Goal: Task Accomplishment & Management: Manage account settings

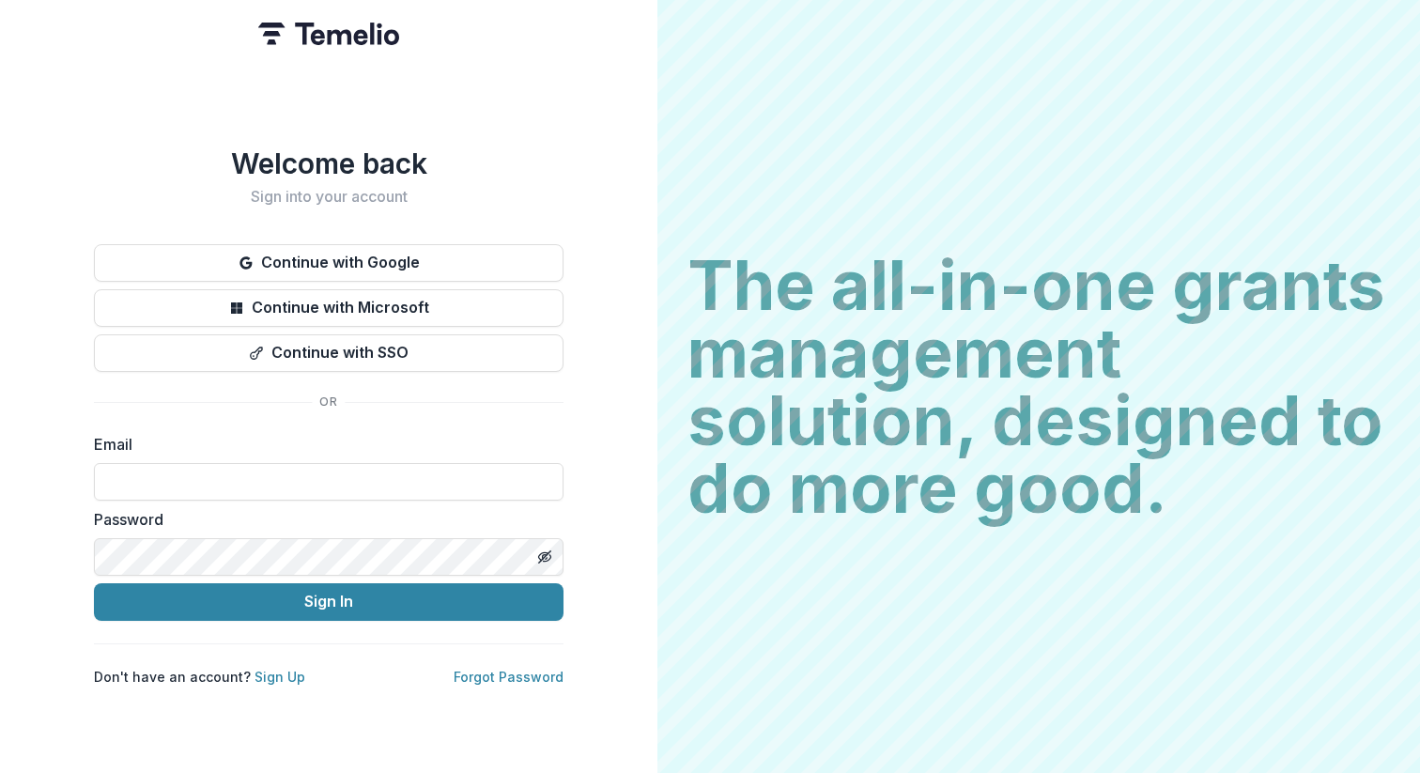
click at [381, 260] on button "Continue with Google" at bounding box center [329, 263] width 470 height 38
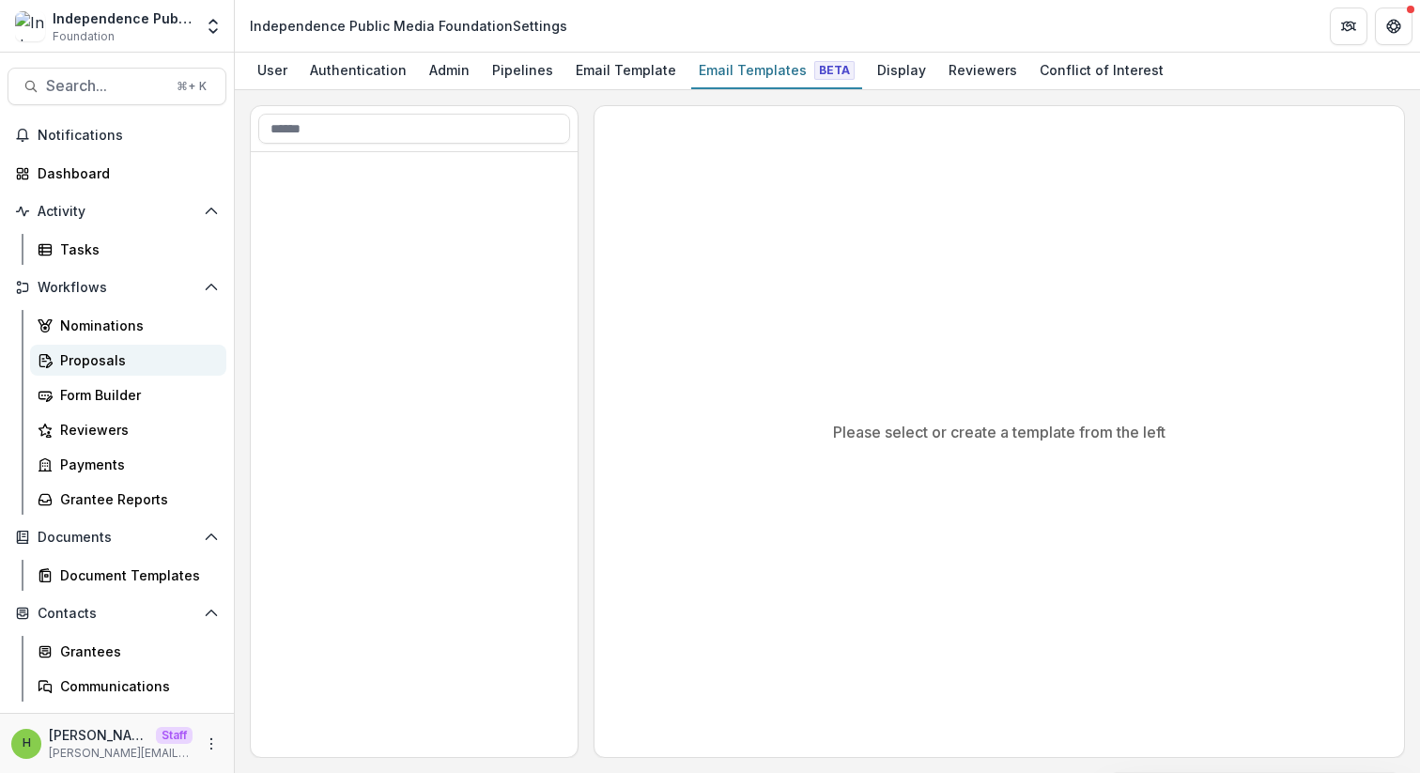
click at [94, 358] on div "Proposals" at bounding box center [135, 360] width 151 height 20
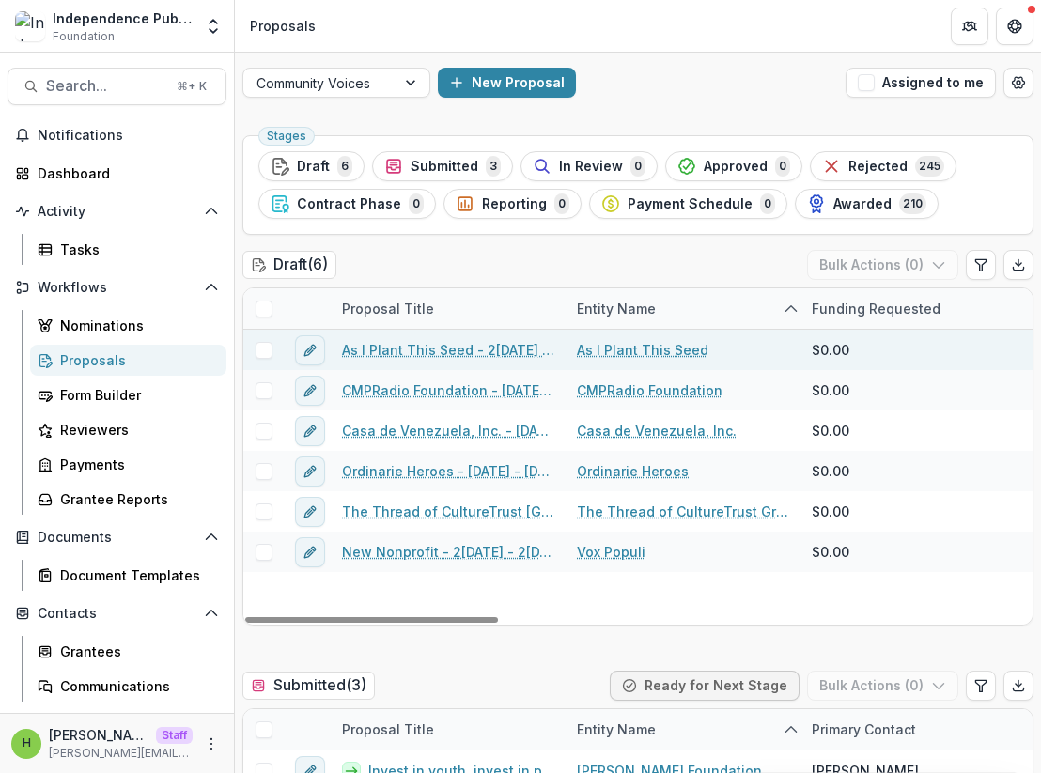
click at [268, 354] on span at bounding box center [263, 350] width 17 height 17
click at [894, 275] on button "Bulk Actions ( 1 )" at bounding box center [883, 265] width 147 height 30
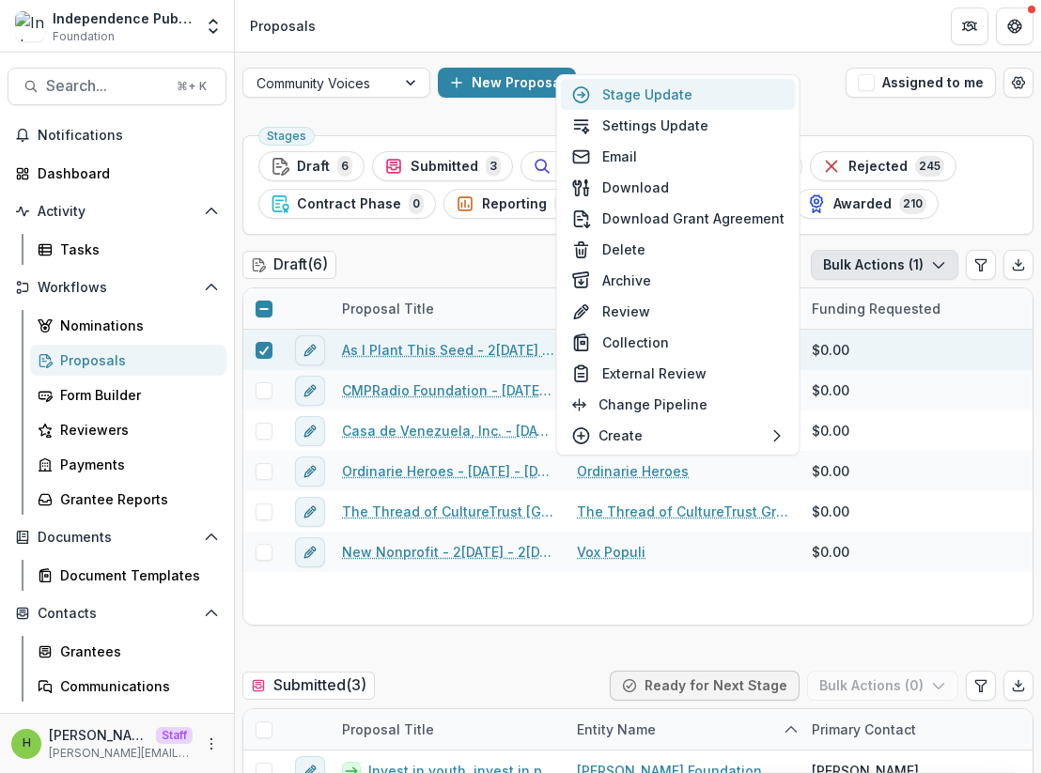
click at [674, 96] on button "Stage Update" at bounding box center [678, 94] width 235 height 31
select select "*****"
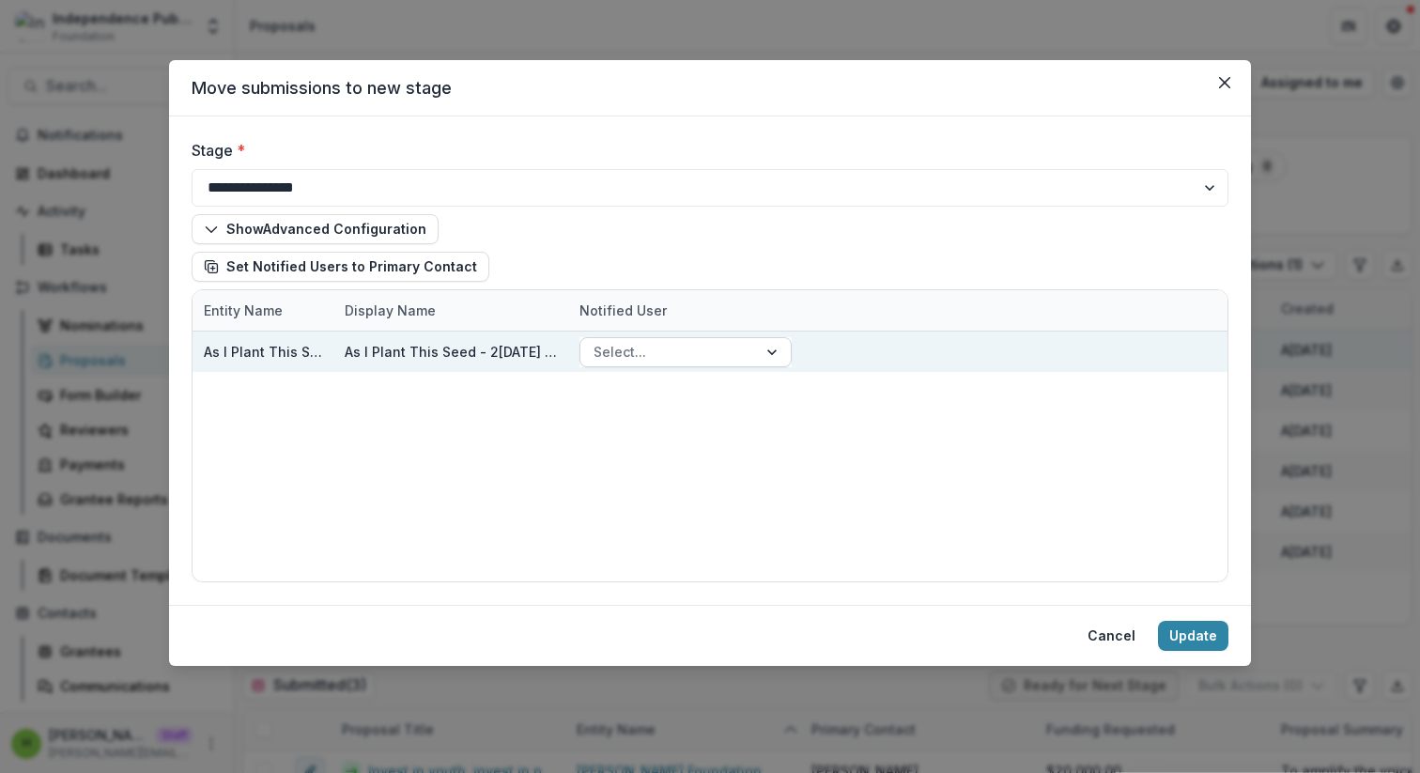
click at [640, 361] on div at bounding box center [669, 351] width 150 height 23
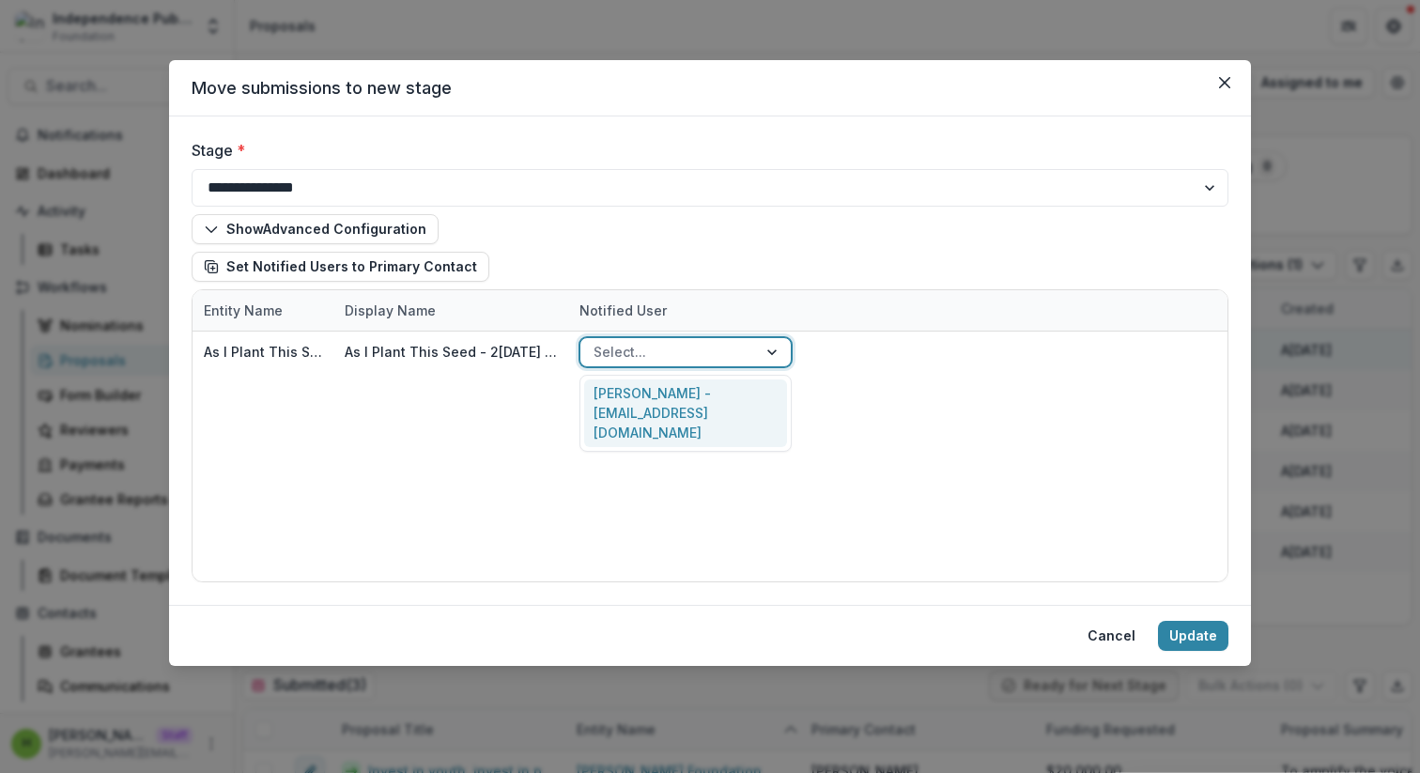
click at [631, 392] on div "Kwadir Scott - kwadirscott23@gmail.com" at bounding box center [685, 413] width 203 height 69
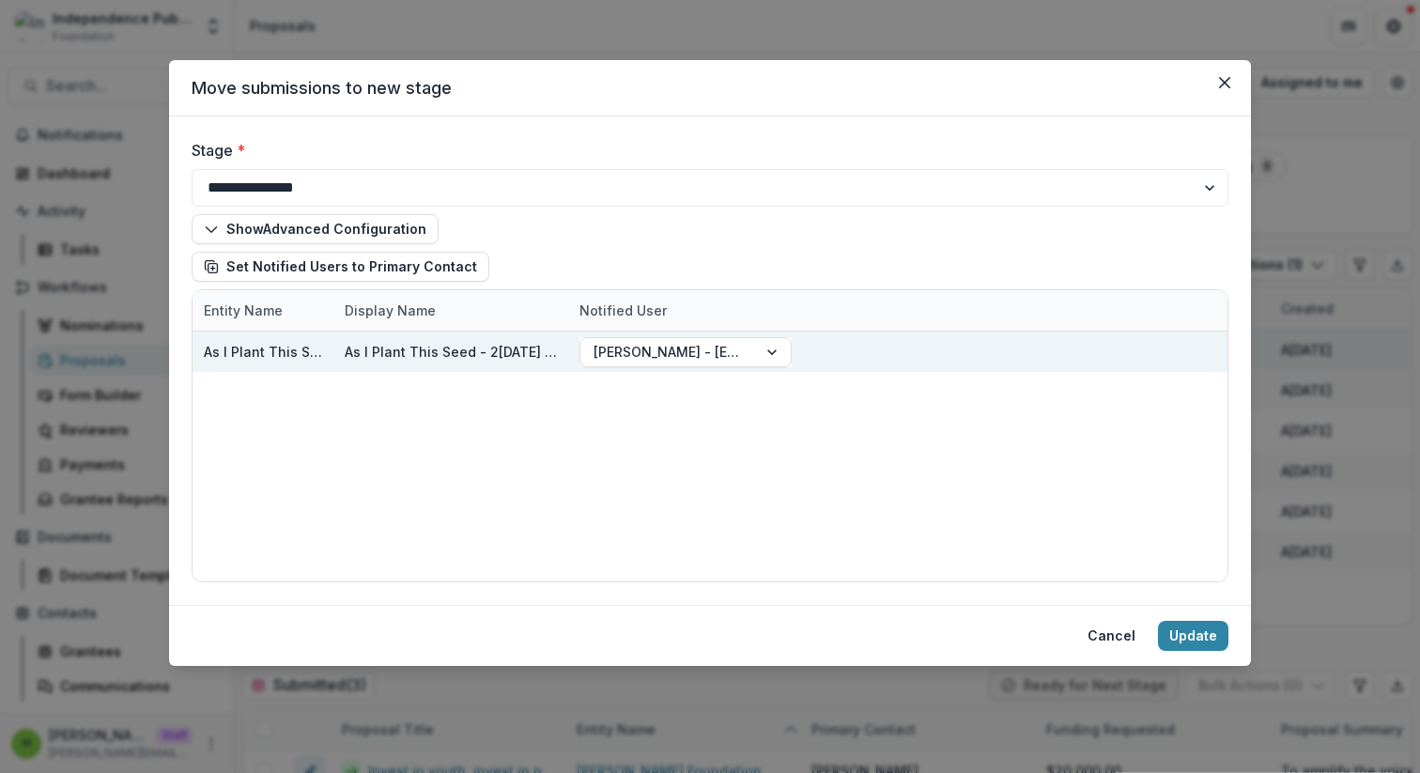
click at [517, 341] on div "As I Plant This Seed - 2025 - 2025 Community Voices Application" at bounding box center [451, 352] width 212 height 40
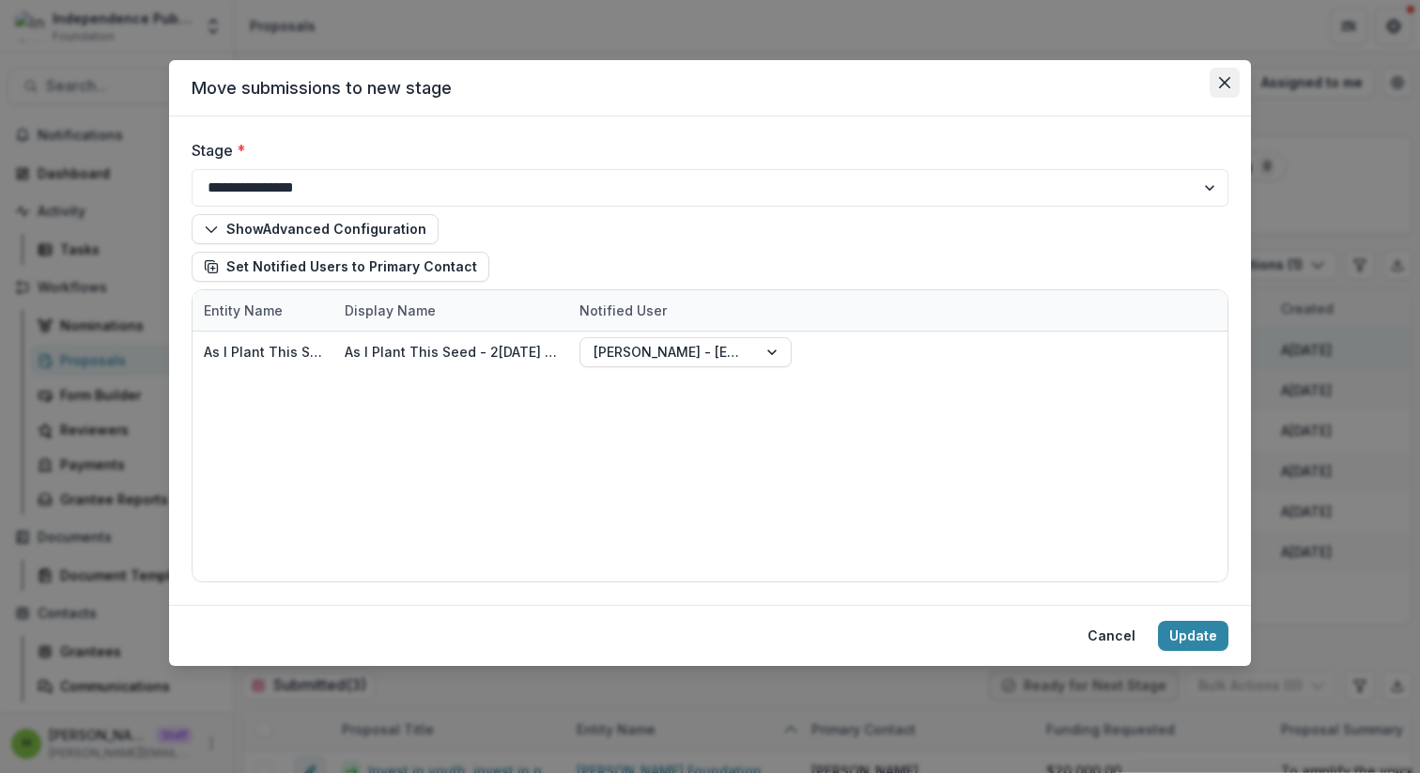
click at [1228, 87] on icon "Close" at bounding box center [1224, 82] width 11 height 11
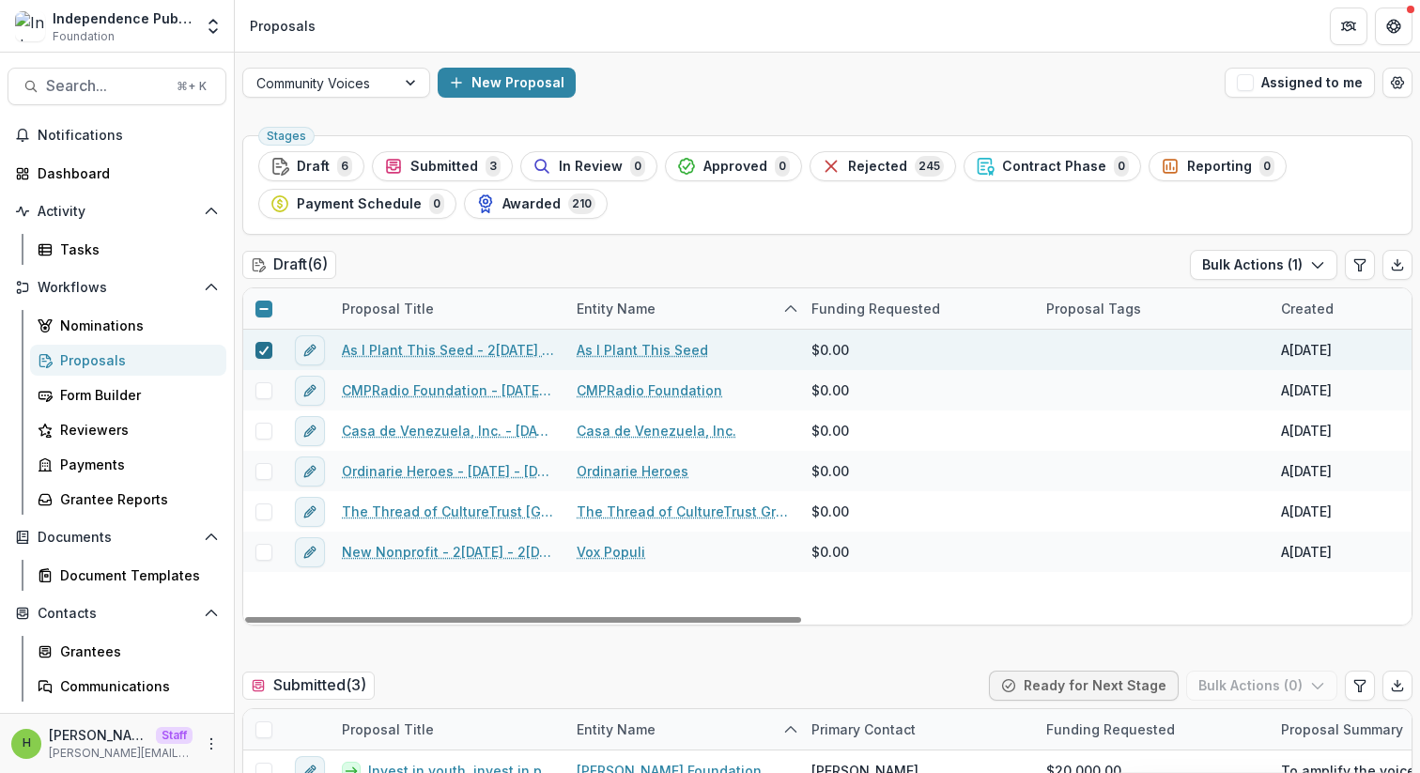
click at [265, 350] on polyline at bounding box center [263, 351] width 8 height 8
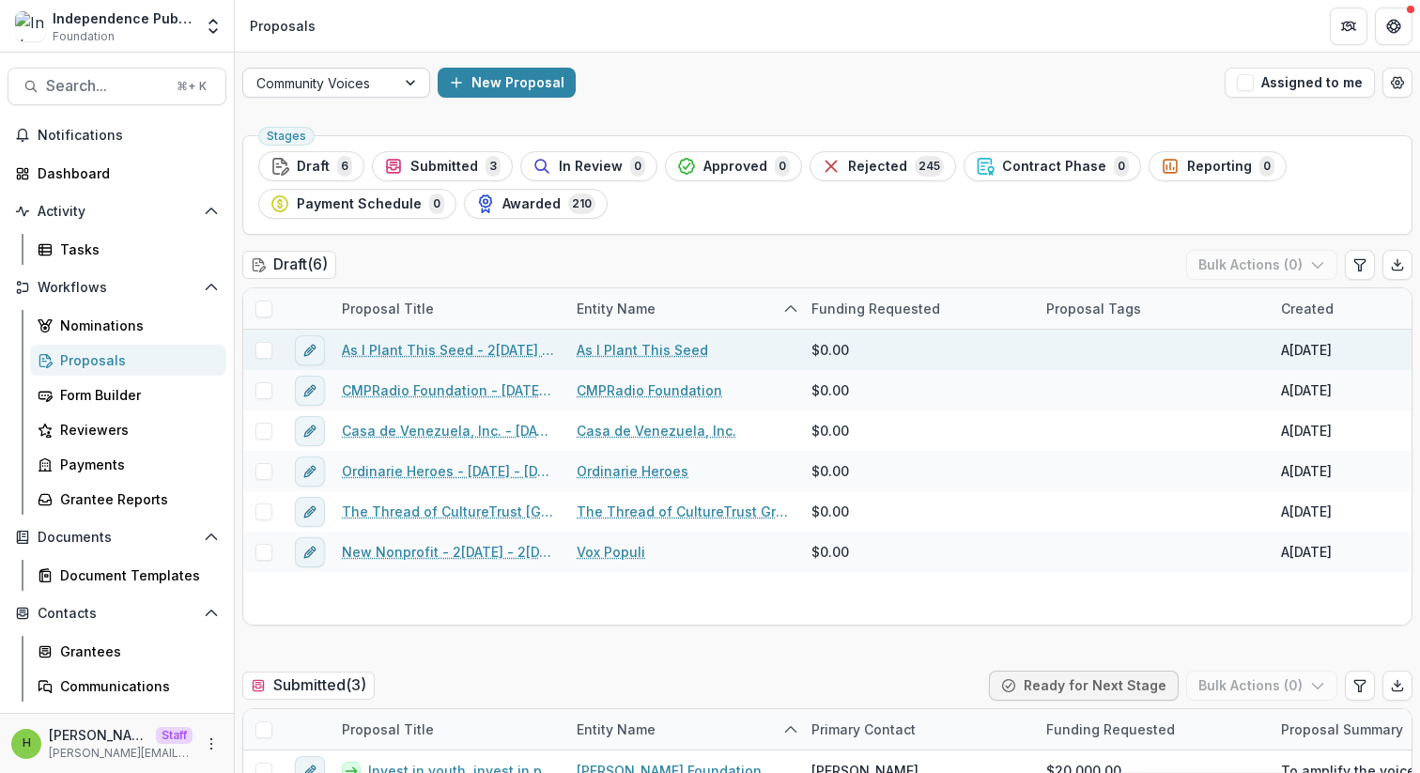
click at [350, 85] on div at bounding box center [319, 82] width 126 height 23
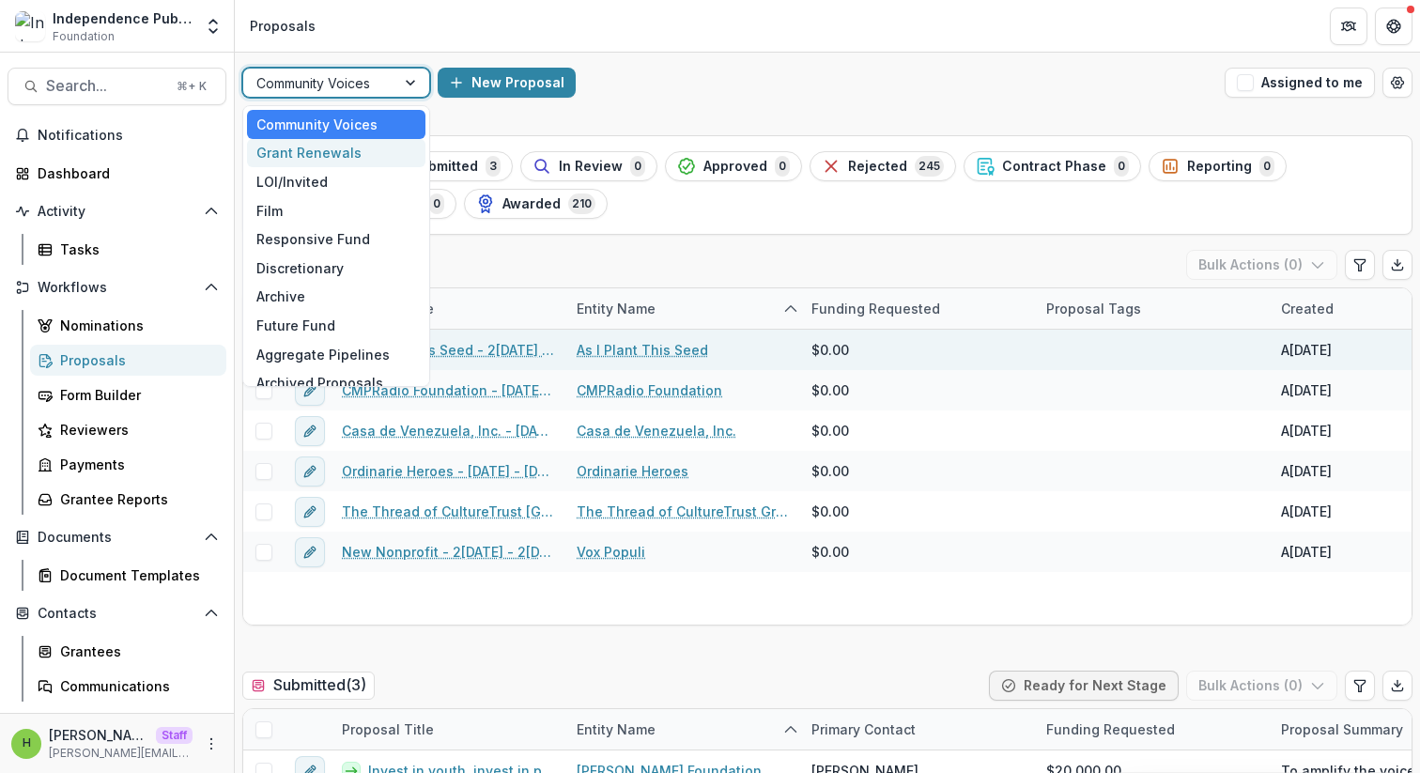
click at [344, 161] on div "Grant Renewals" at bounding box center [336, 153] width 178 height 29
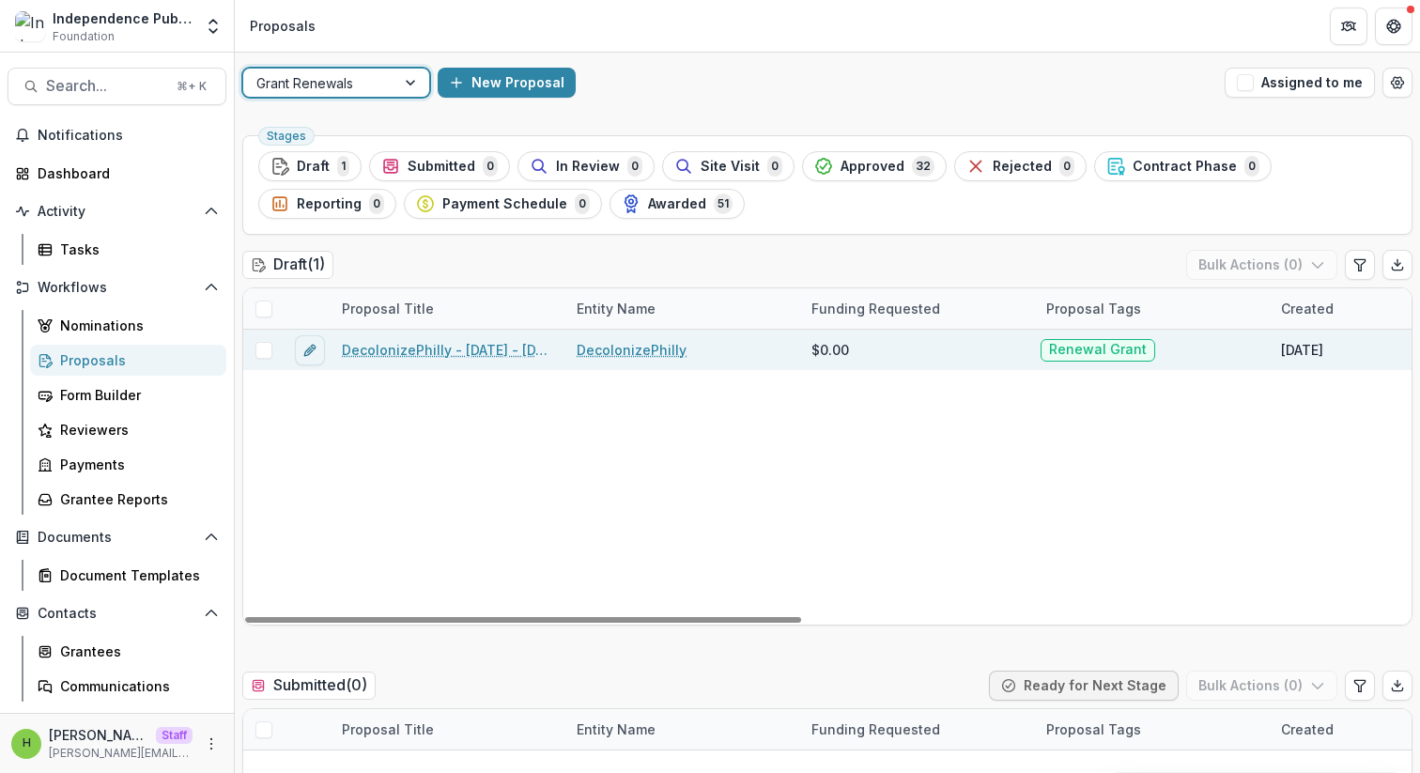
click at [263, 347] on span at bounding box center [263, 350] width 17 height 17
click at [1250, 251] on button "Bulk Actions ( 1 )" at bounding box center [1263, 265] width 147 height 30
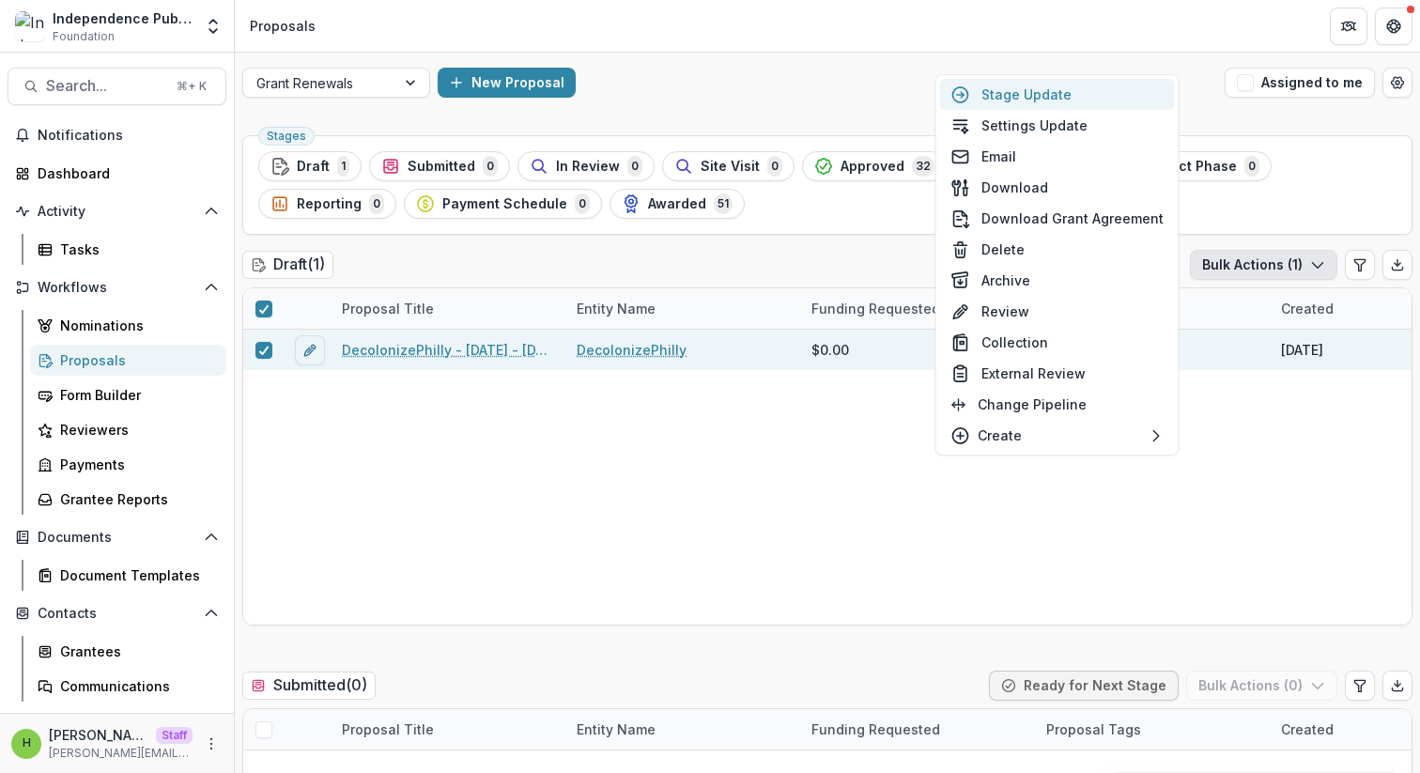
click at [1120, 100] on button "Stage Update" at bounding box center [1057, 94] width 235 height 31
select select "*****"
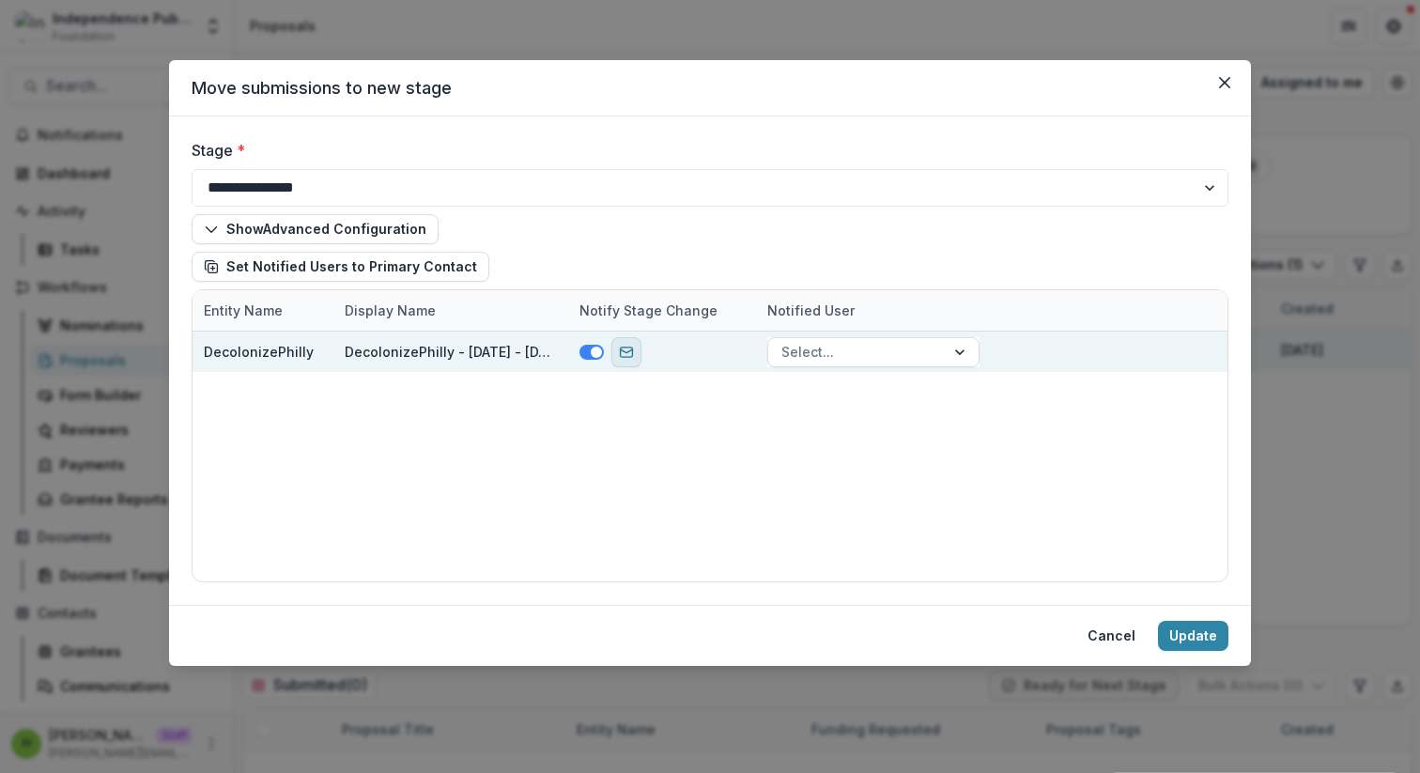
click at [622, 352] on icon "send-email" at bounding box center [626, 352] width 15 height 15
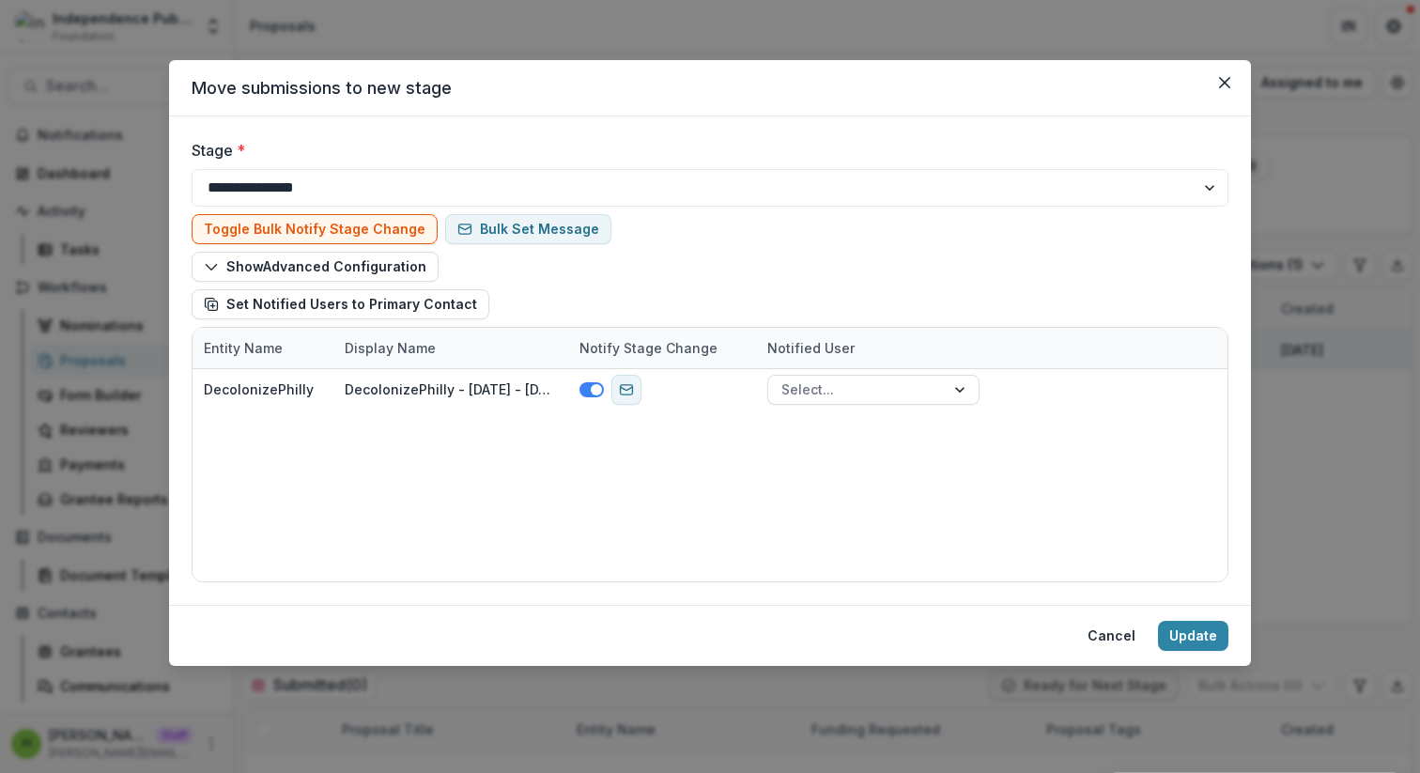
click at [580, 477] on div "DecolonizePhilly DecolonizePhilly - 2025 - 2025 IPMF Renewal Application + Repo…" at bounding box center [710, 475] width 1035 height 212
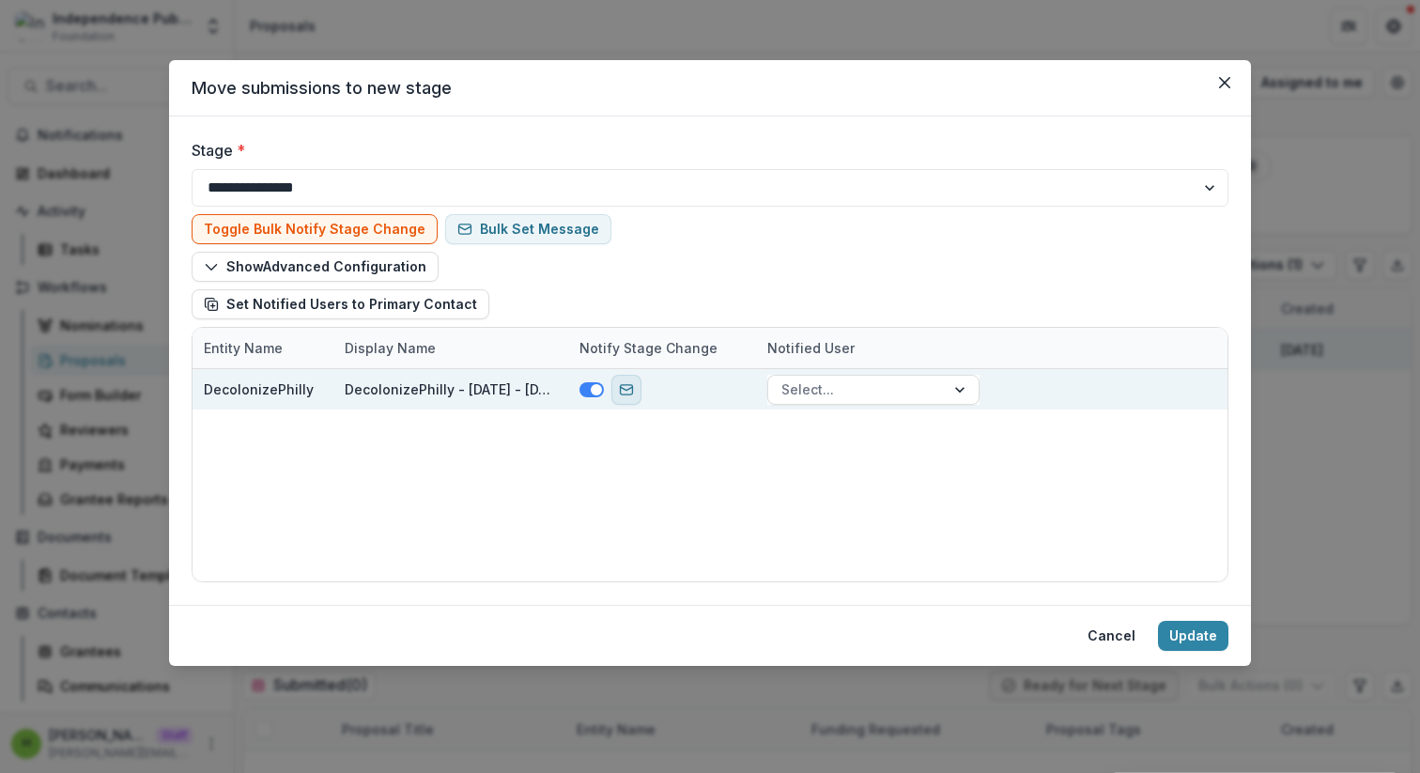
click at [634, 395] on button "send-email" at bounding box center [626, 390] width 30 height 30
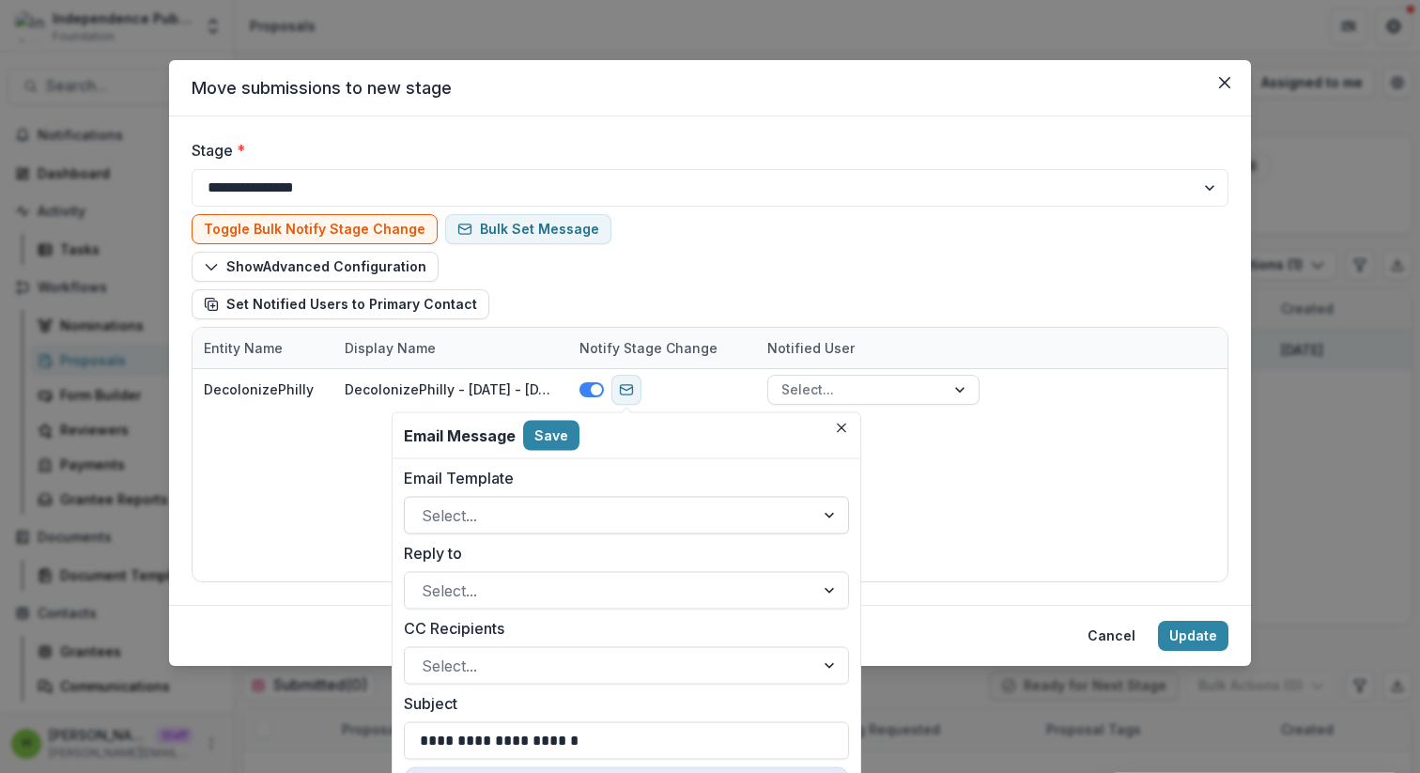
click at [632, 508] on div at bounding box center [610, 515] width 376 height 26
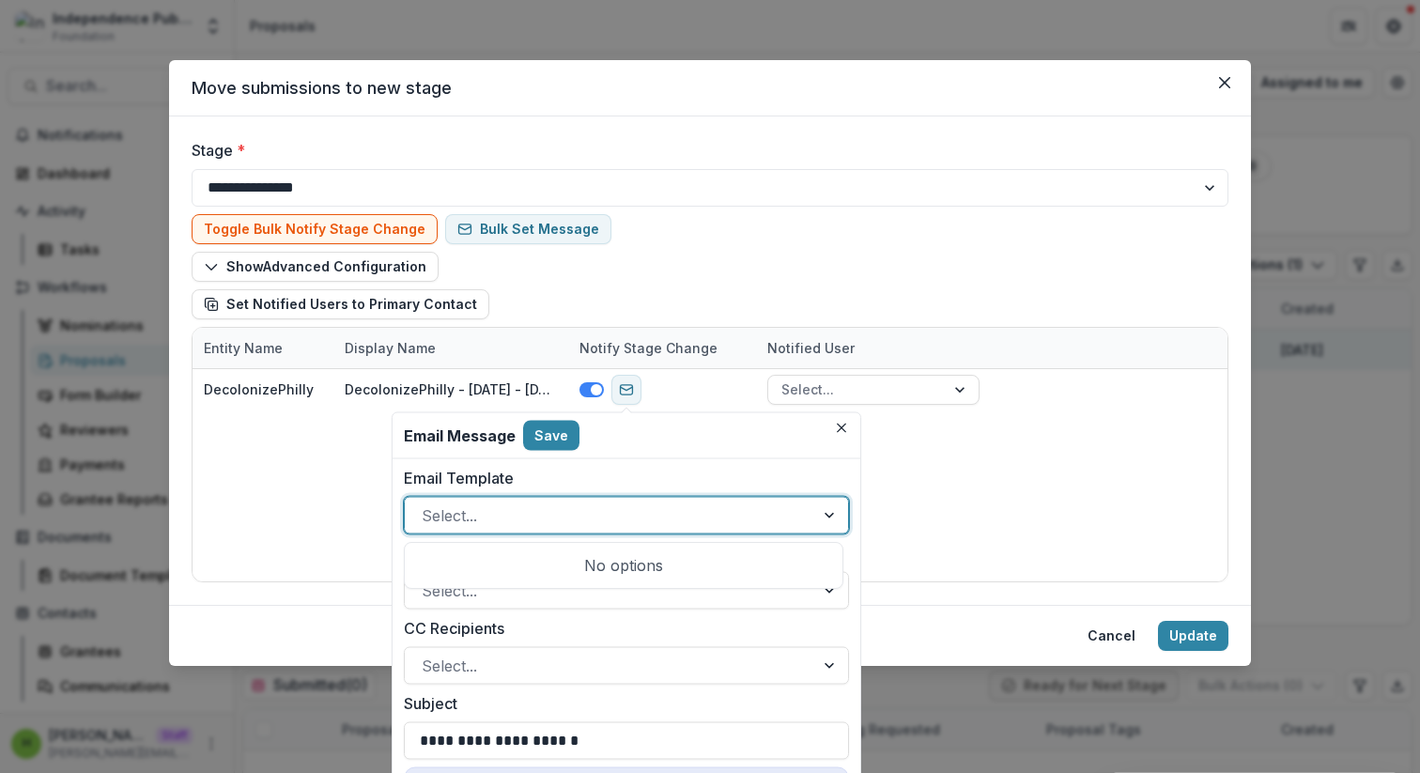
click at [636, 527] on div at bounding box center [610, 515] width 376 height 26
click at [626, 578] on div at bounding box center [610, 591] width 376 height 26
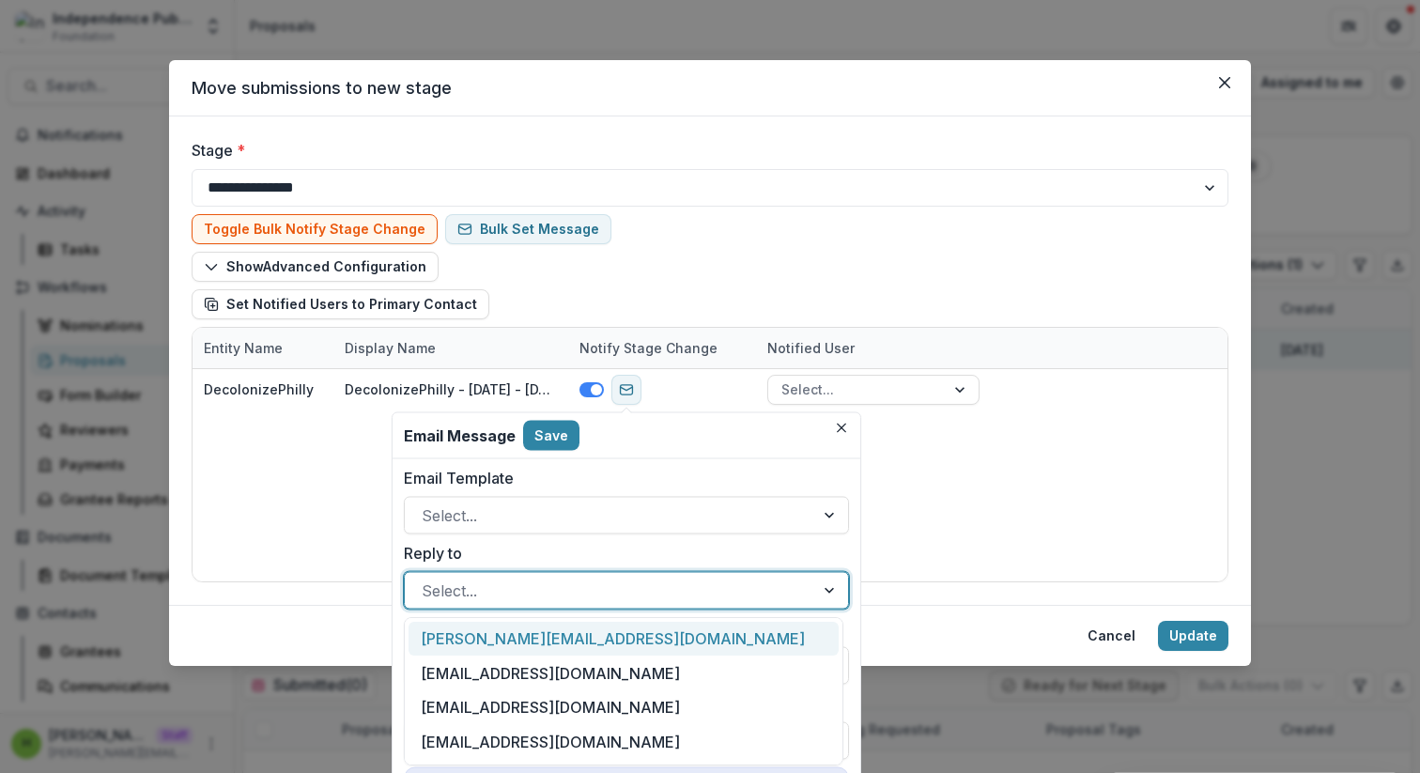
click at [623, 637] on div "molly@independencemedia.org" at bounding box center [624, 639] width 430 height 35
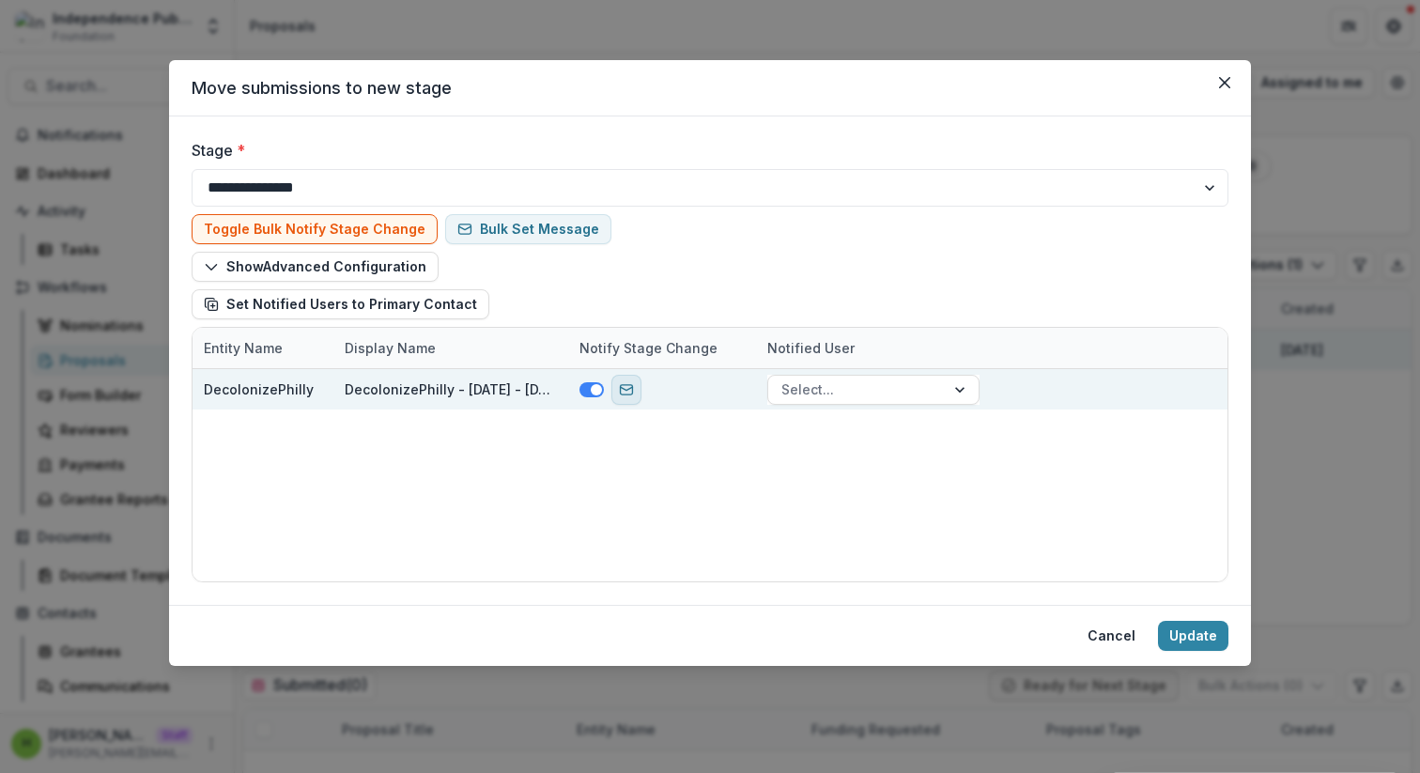
click at [621, 391] on rect "send-email" at bounding box center [627, 388] width 12 height 9
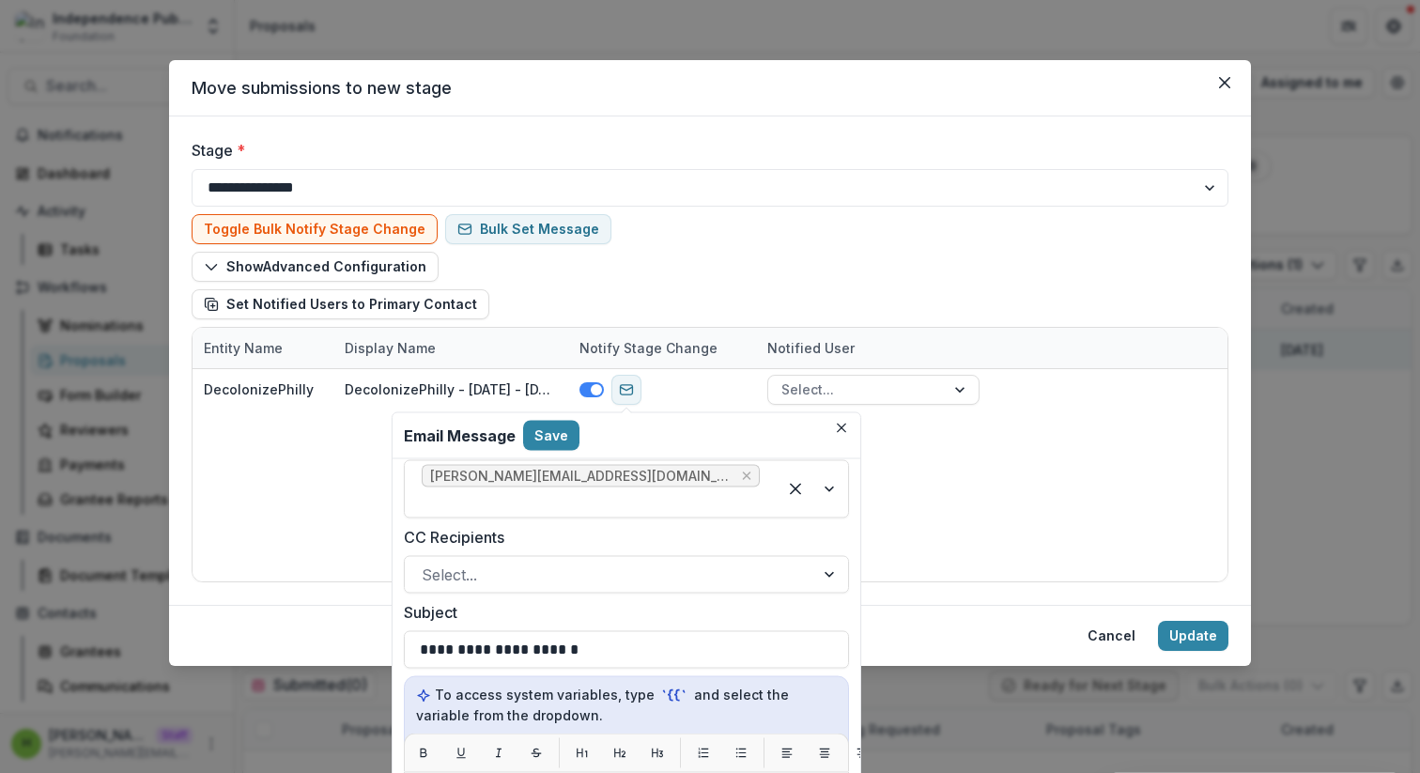
scroll to position [162, 0]
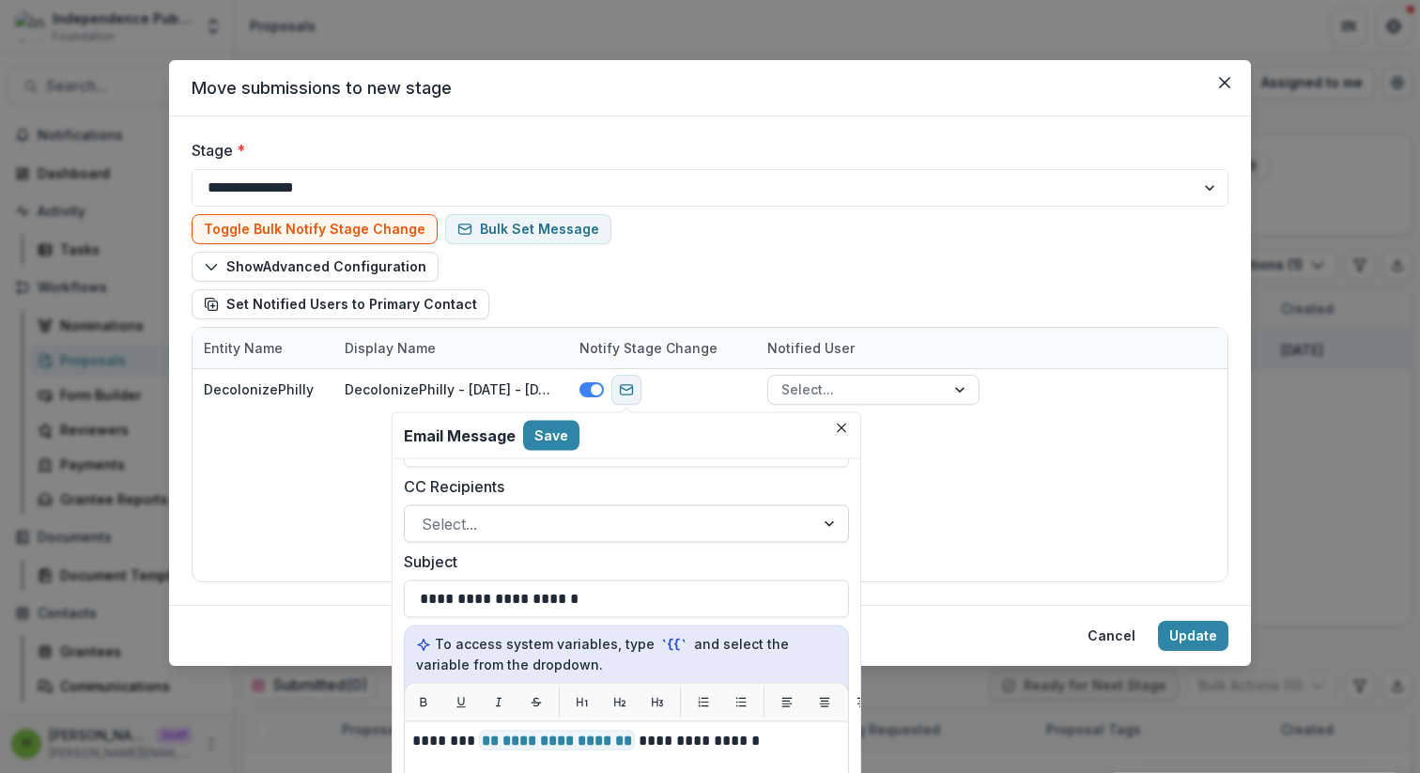
click at [638, 511] on div at bounding box center [610, 524] width 376 height 26
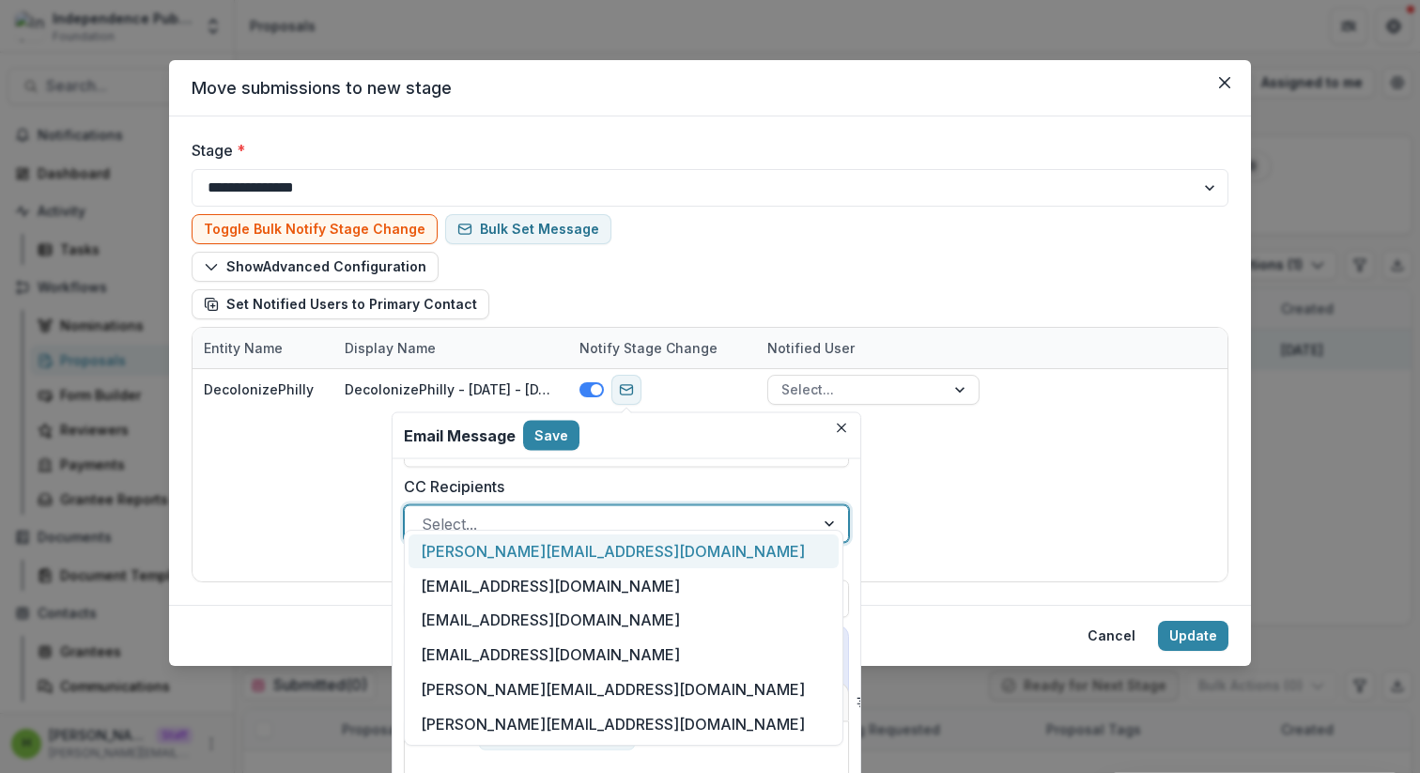
click at [622, 547] on div "molly@independencemedia.org" at bounding box center [624, 551] width 430 height 35
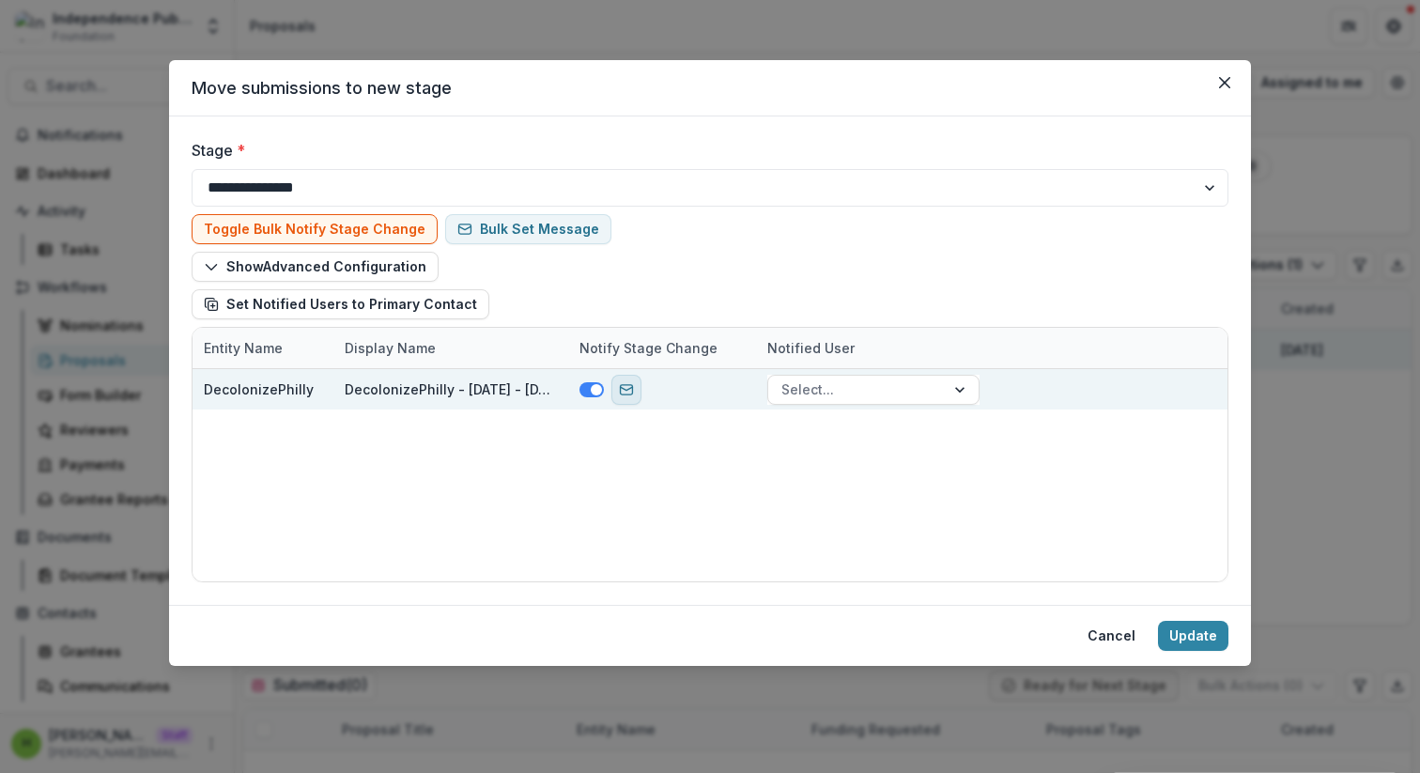
click at [623, 393] on rect "send-email" at bounding box center [627, 388] width 12 height 9
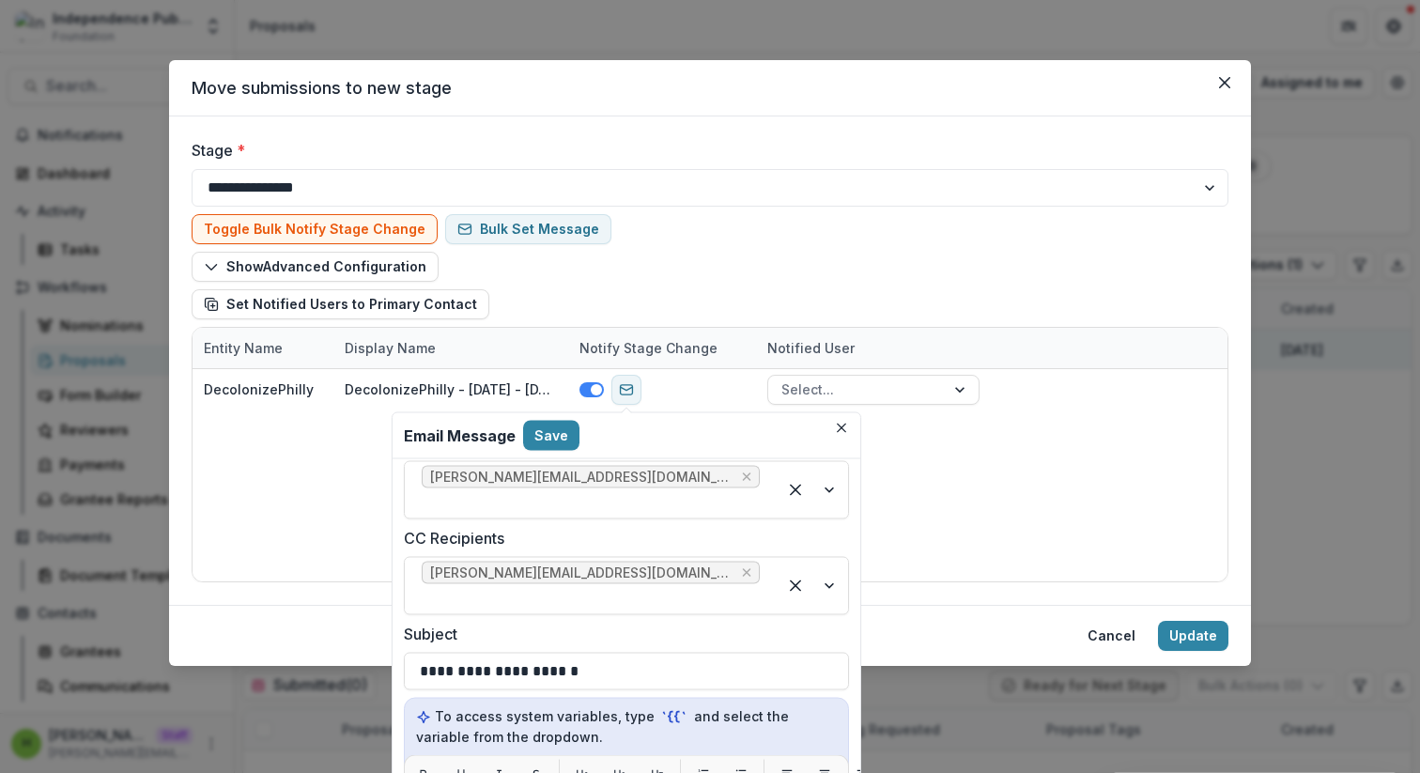
scroll to position [103, 0]
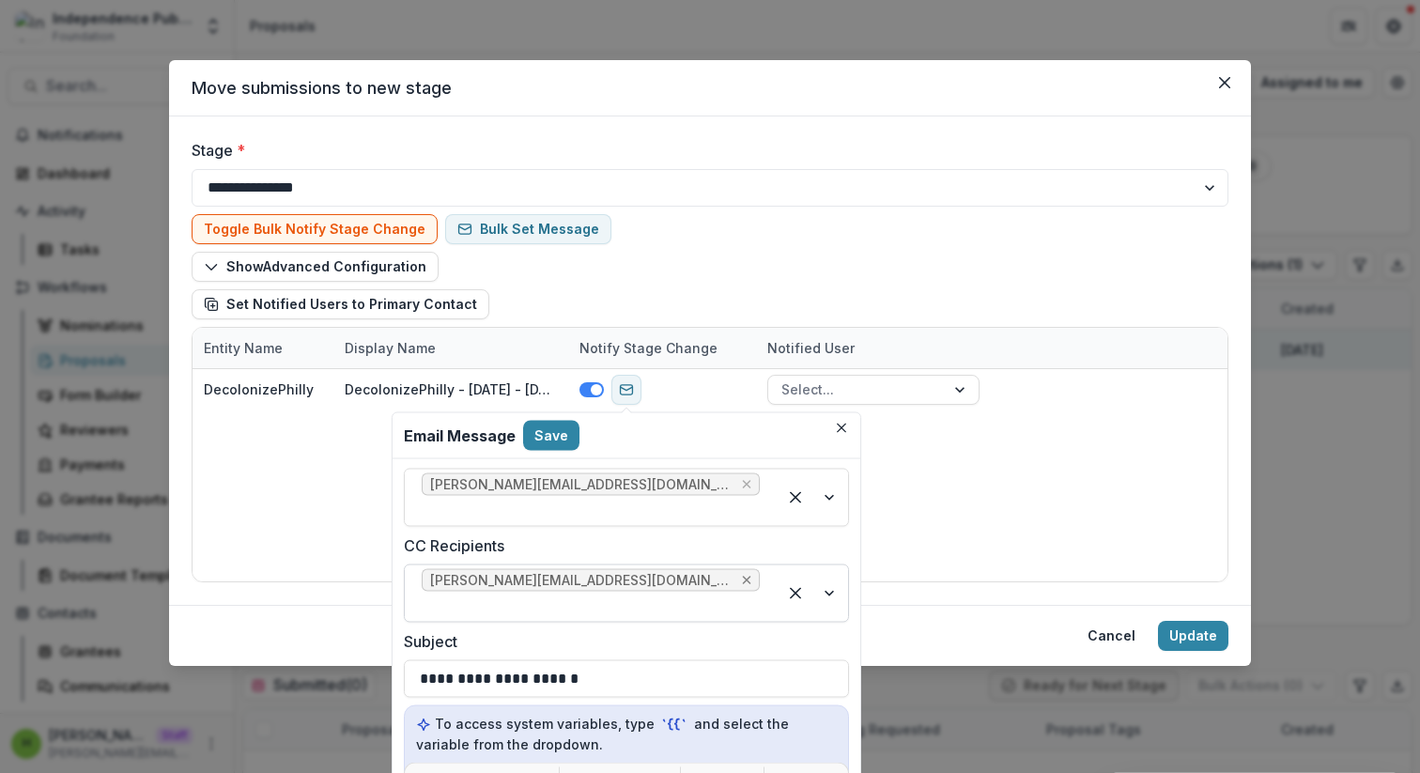
click at [739, 573] on icon "Remove molly@independencemedia.org" at bounding box center [746, 580] width 15 height 15
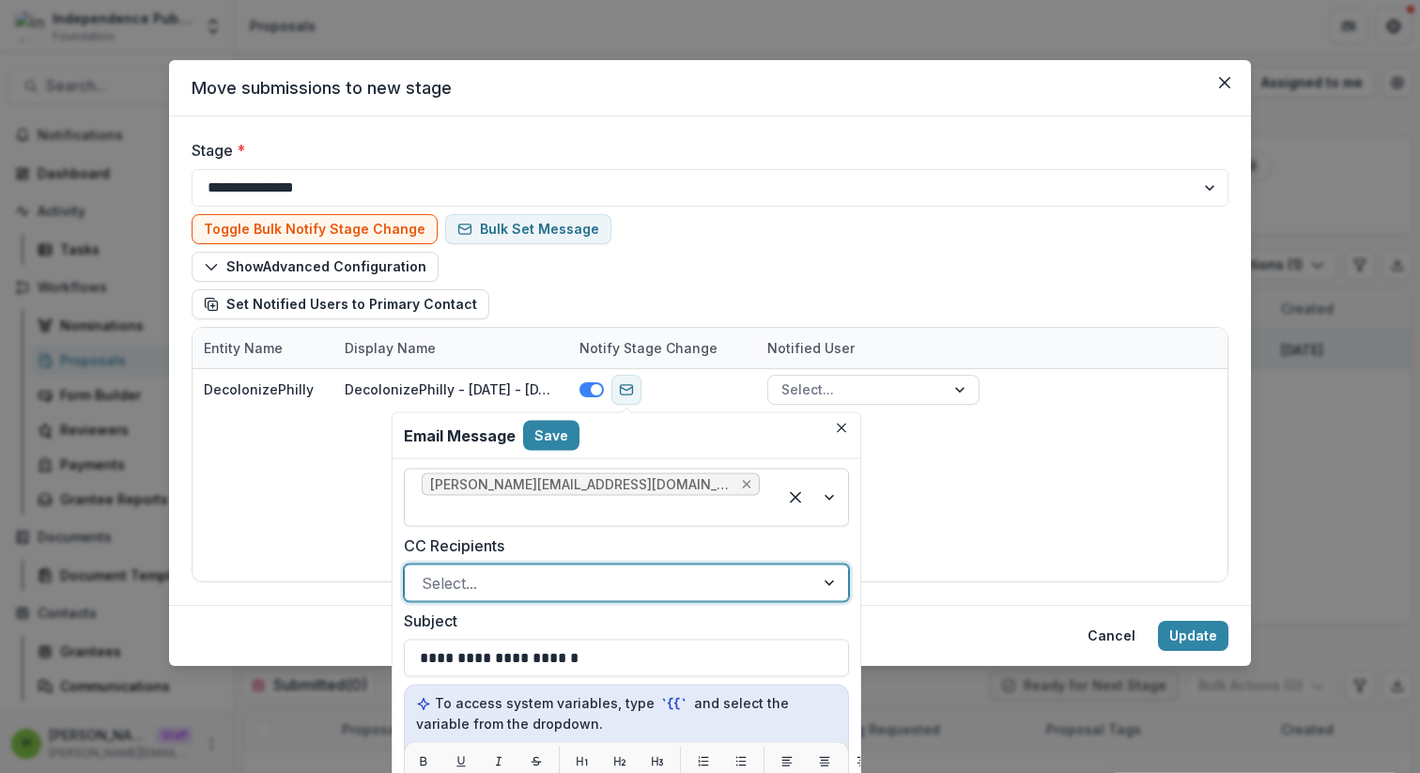
click at [738, 485] on div "Remove molly@independencemedia.org" at bounding box center [746, 484] width 17 height 19
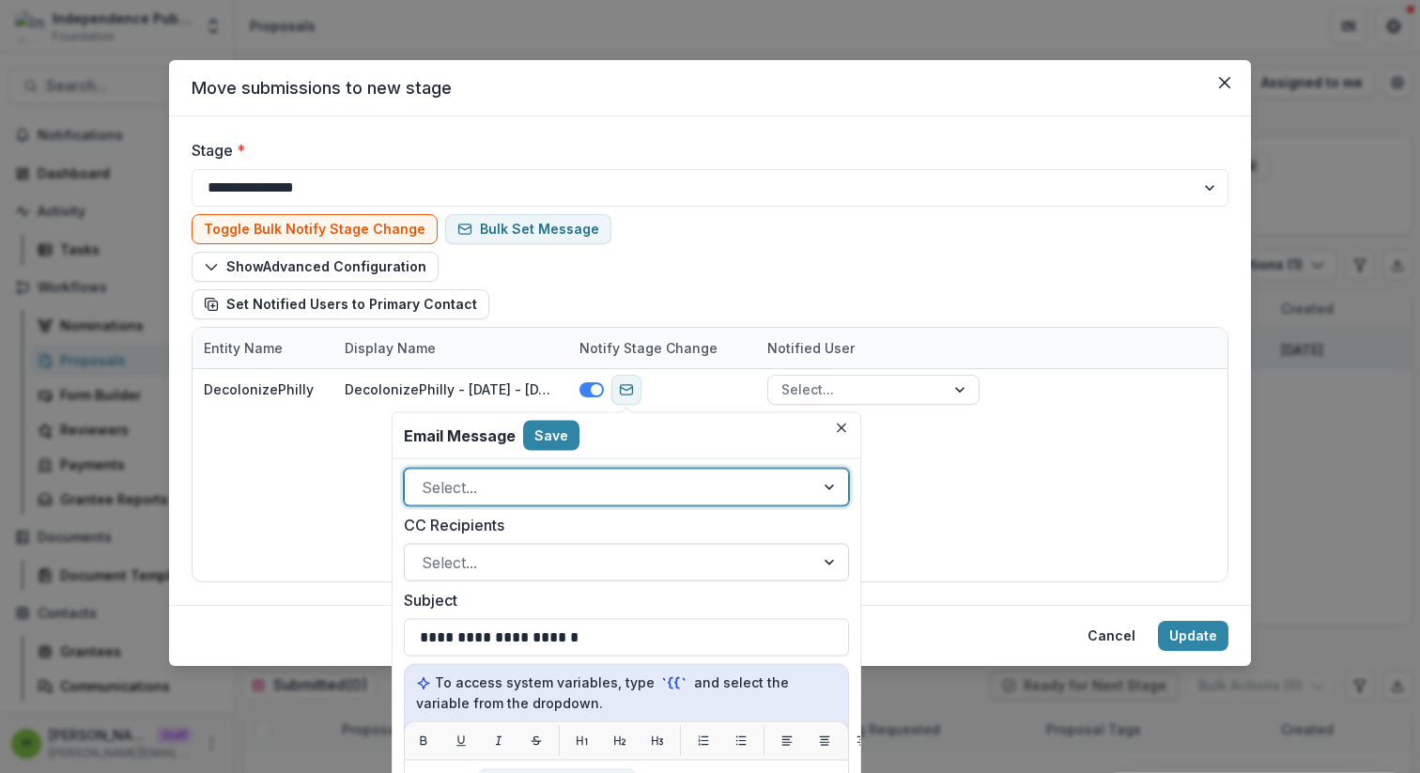
click at [653, 485] on div at bounding box center [610, 487] width 376 height 26
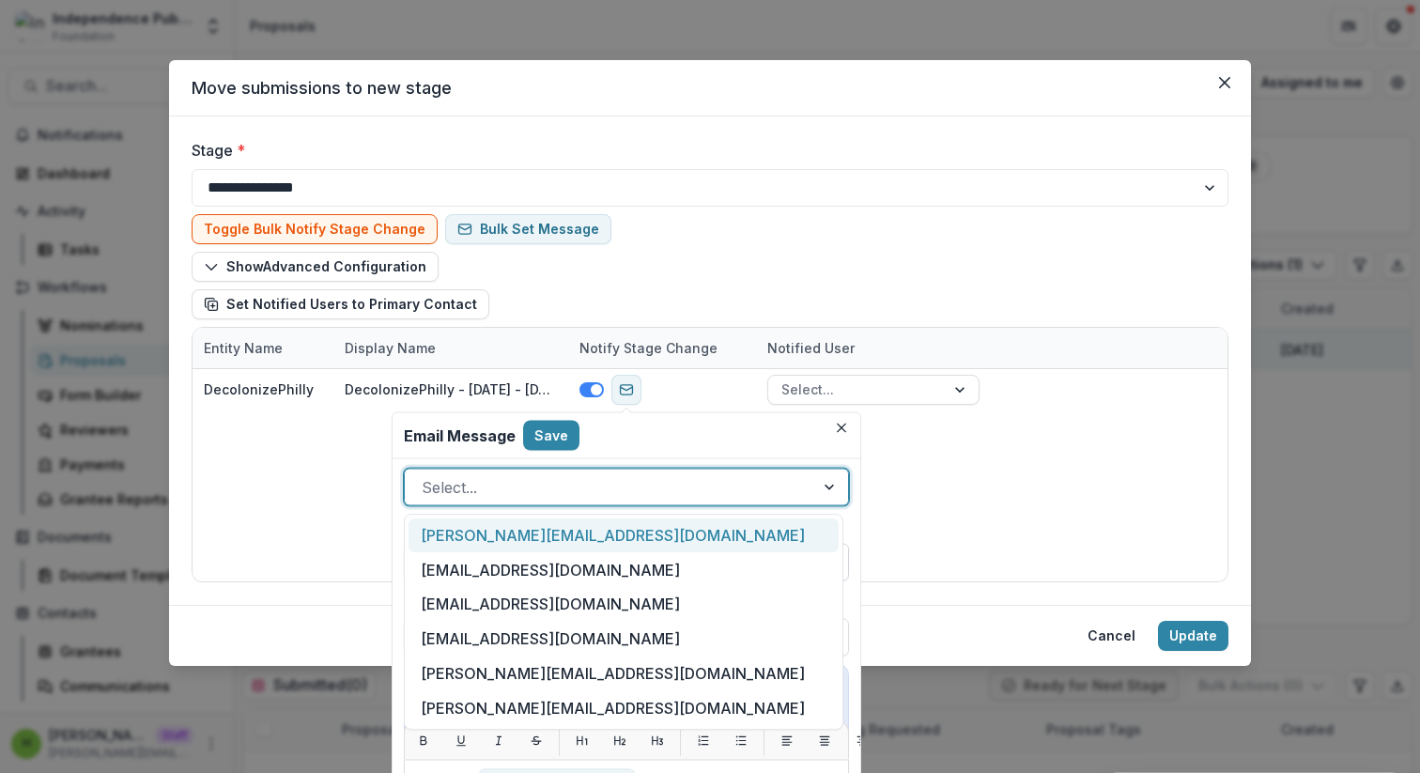
click at [628, 541] on div "molly@independencemedia.org" at bounding box center [624, 535] width 430 height 35
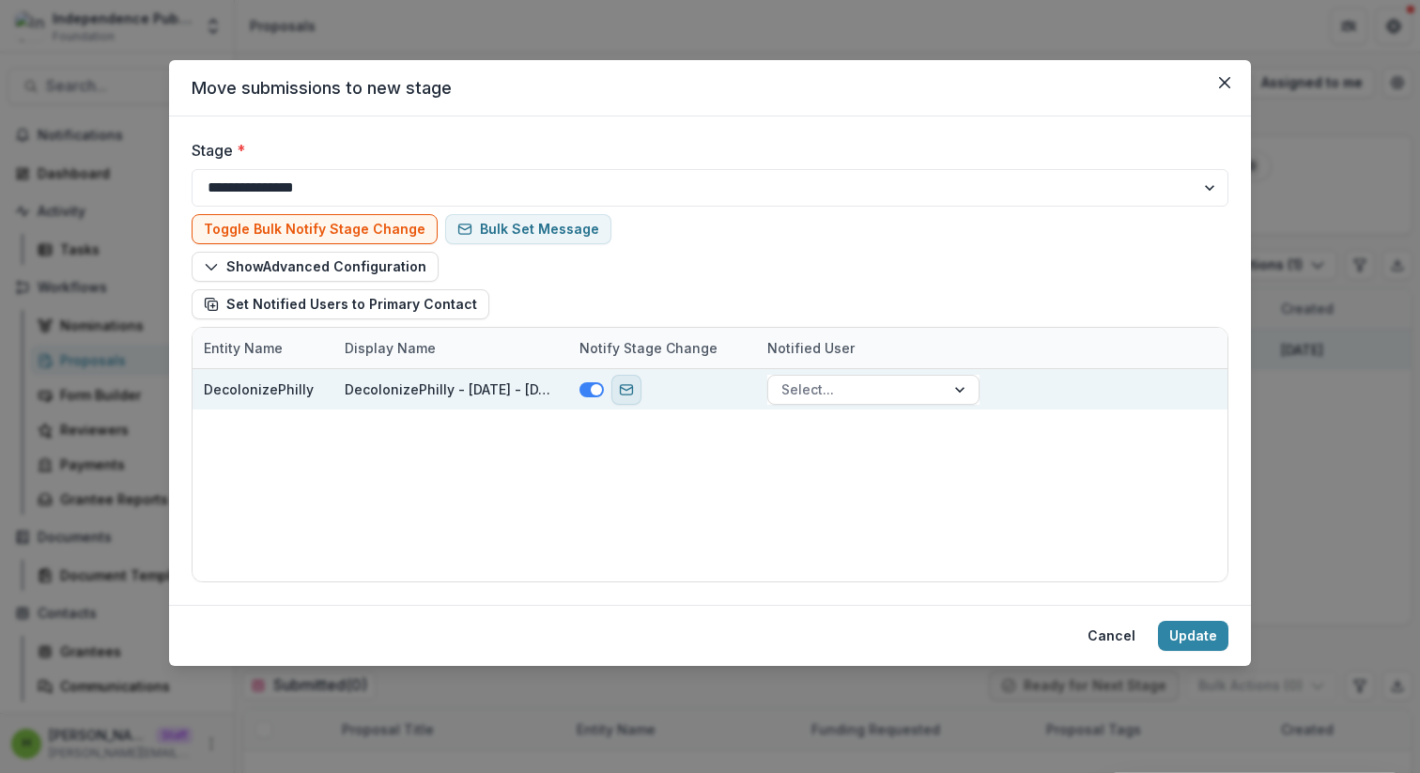
click at [632, 382] on icon "send-email" at bounding box center [626, 389] width 15 height 15
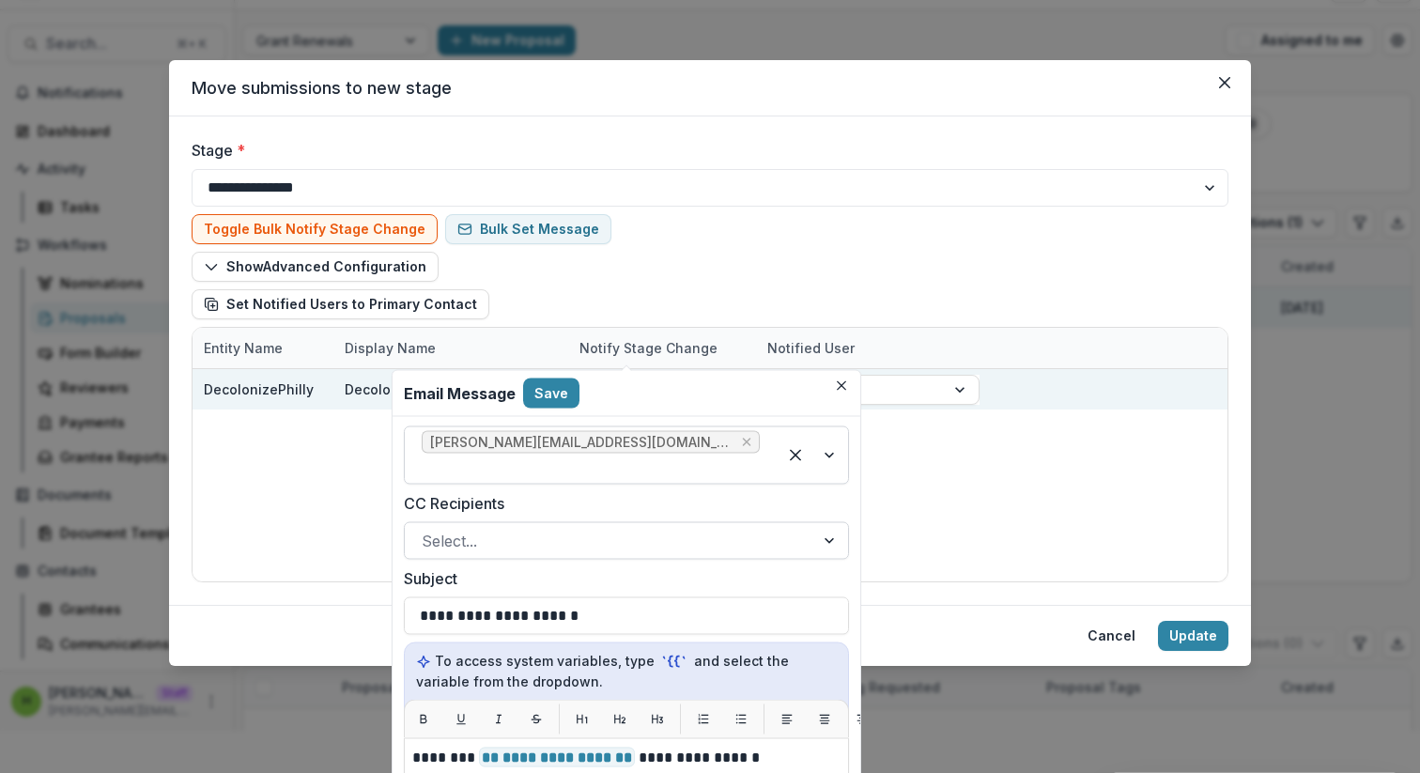
scroll to position [0, 0]
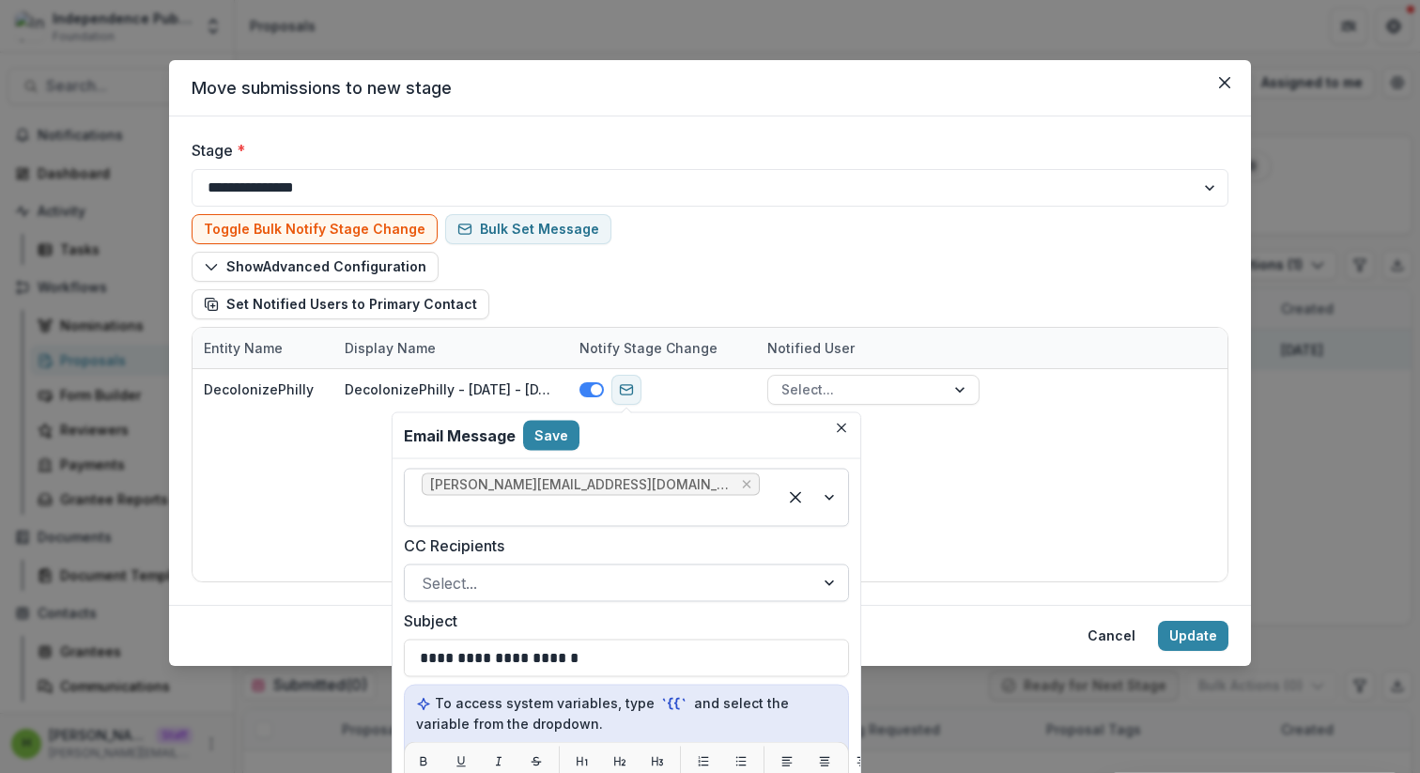
click at [634, 570] on div at bounding box center [610, 583] width 376 height 26
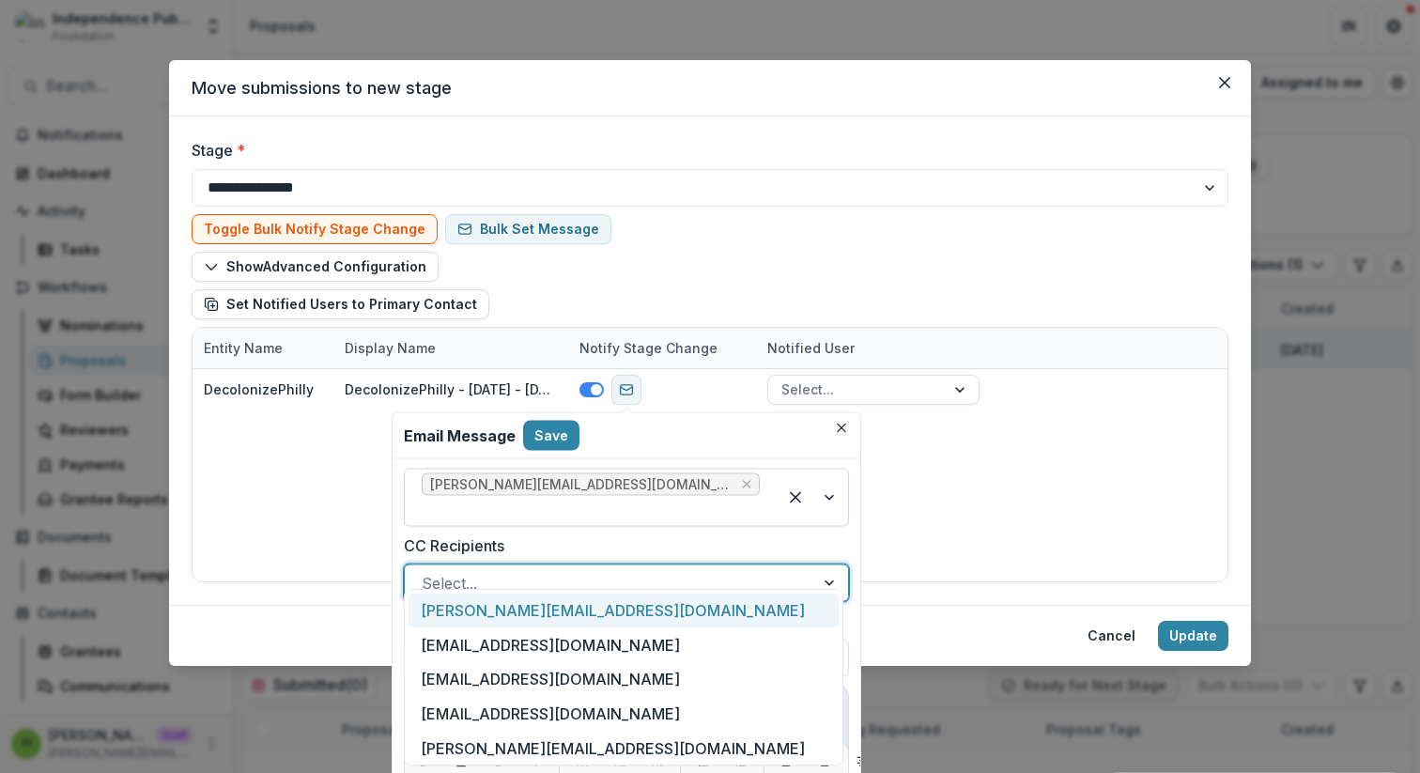
click at [624, 605] on div "molly@independencemedia.org" at bounding box center [624, 611] width 430 height 35
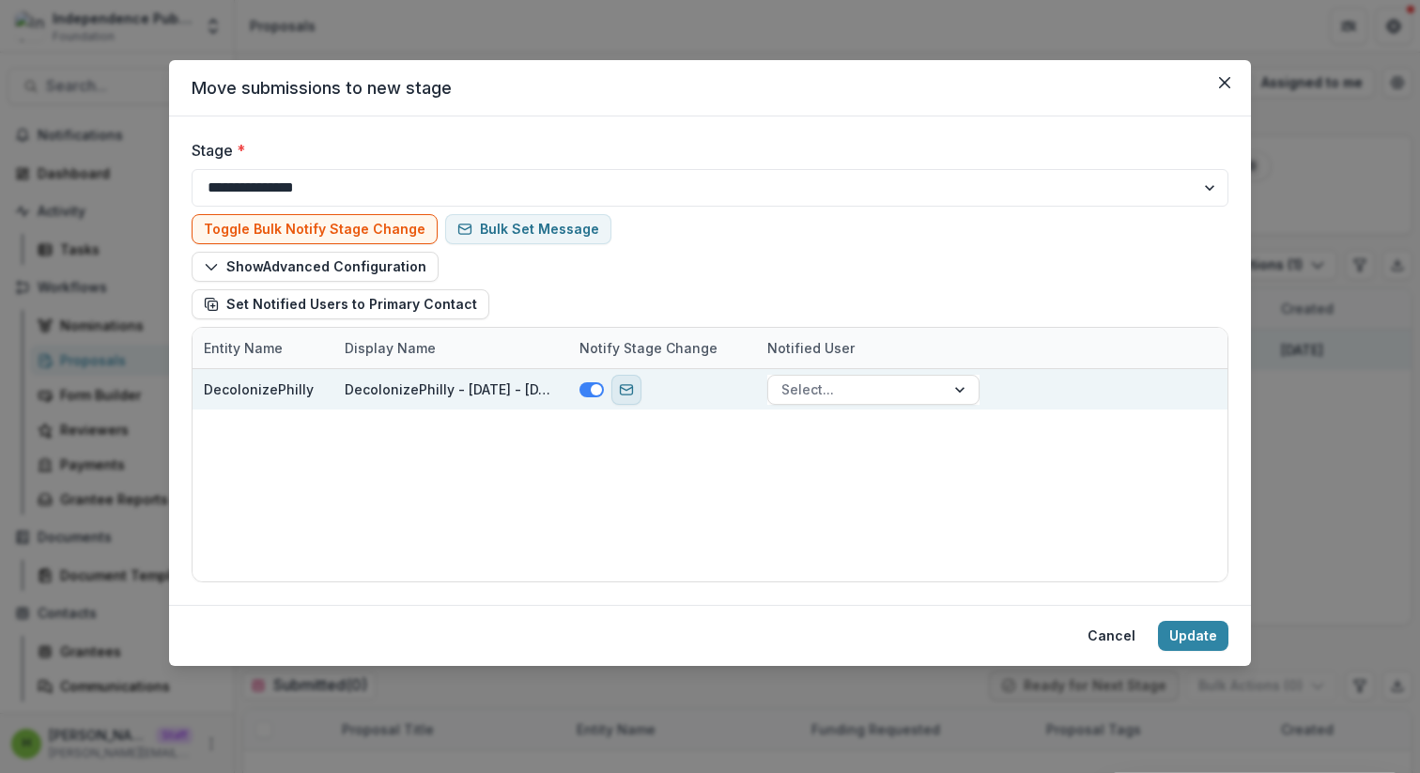
click at [630, 393] on icon "send-email" at bounding box center [626, 389] width 15 height 15
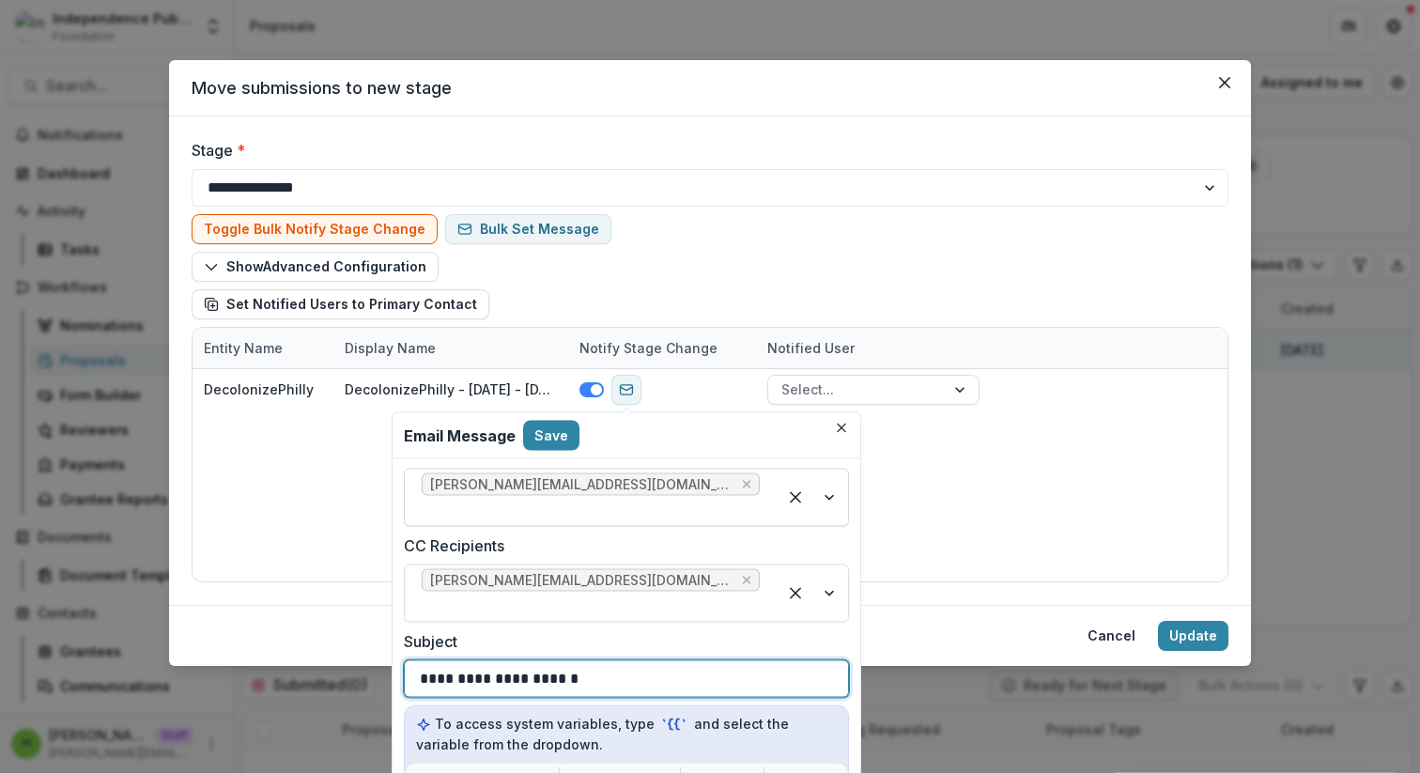
click at [624, 661] on div "**********" at bounding box center [626, 679] width 413 height 36
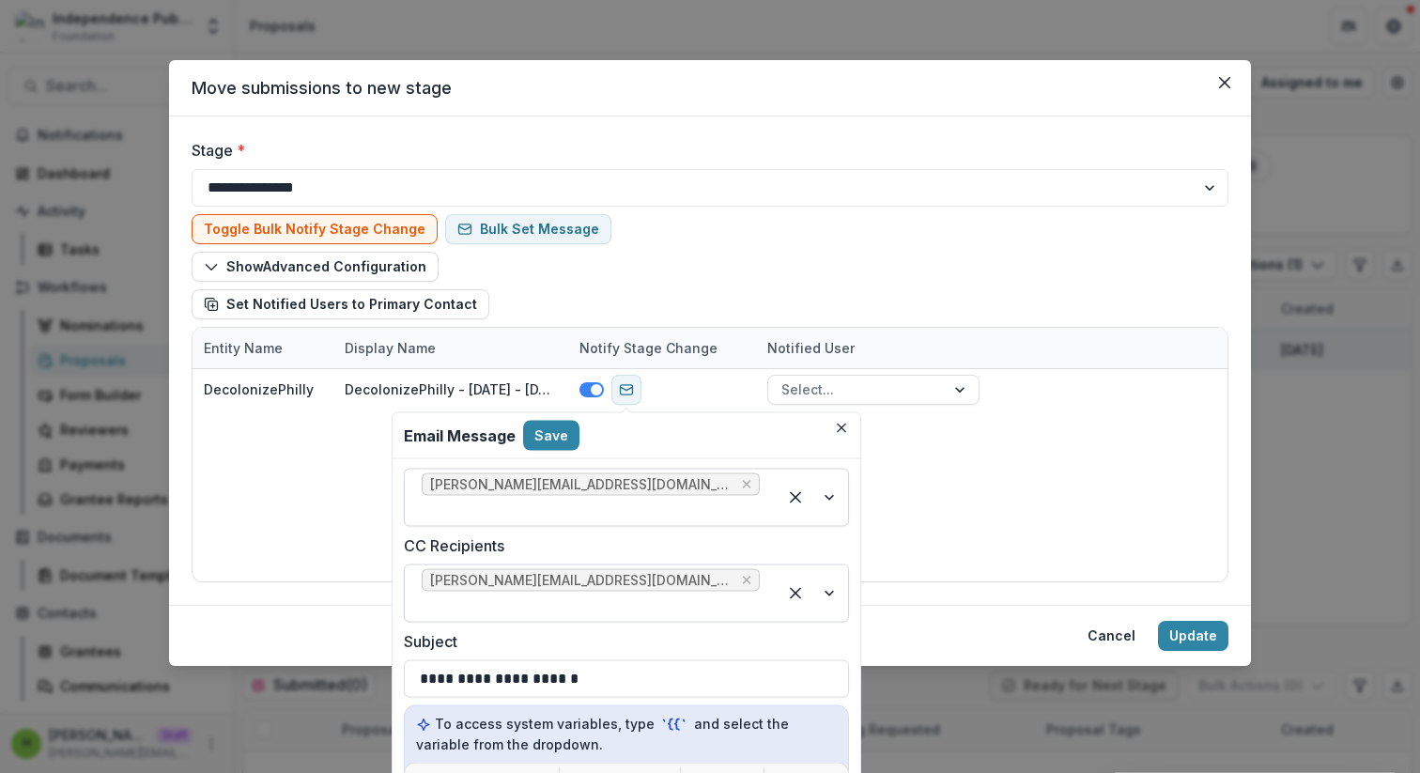
click at [655, 569] on span "molly@independencemedia.org" at bounding box center [591, 580] width 338 height 23
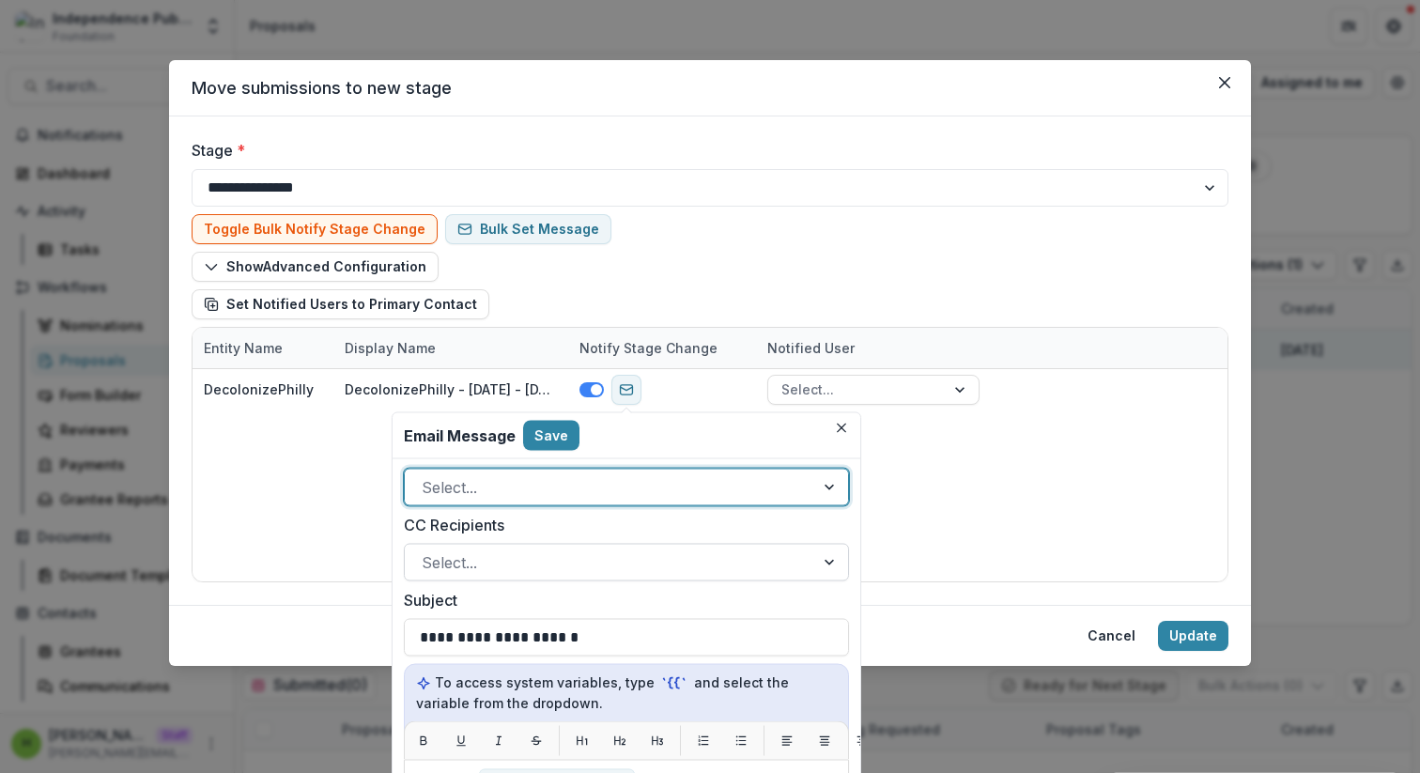
click at [669, 478] on div at bounding box center [610, 487] width 376 height 26
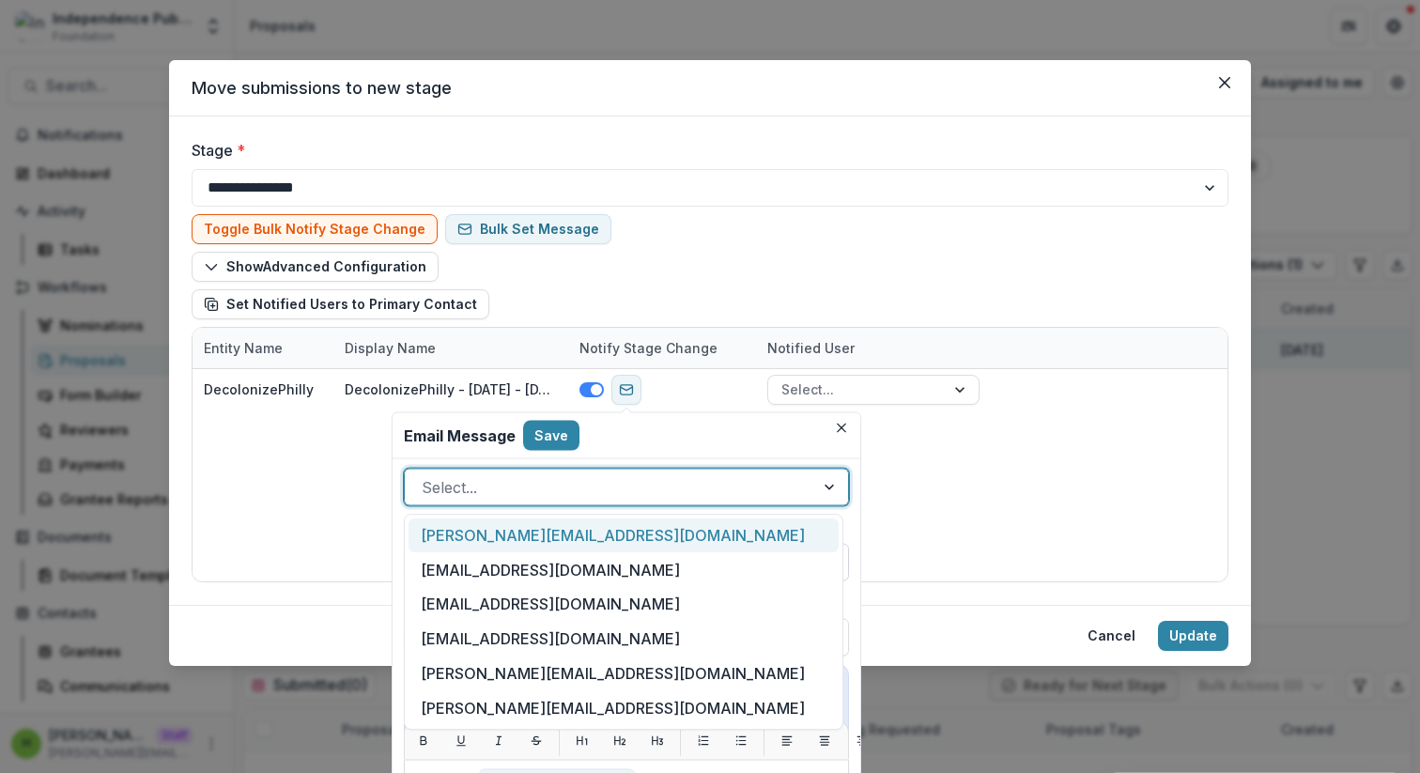
click at [645, 541] on div "molly@independencemedia.org" at bounding box center [624, 535] width 430 height 35
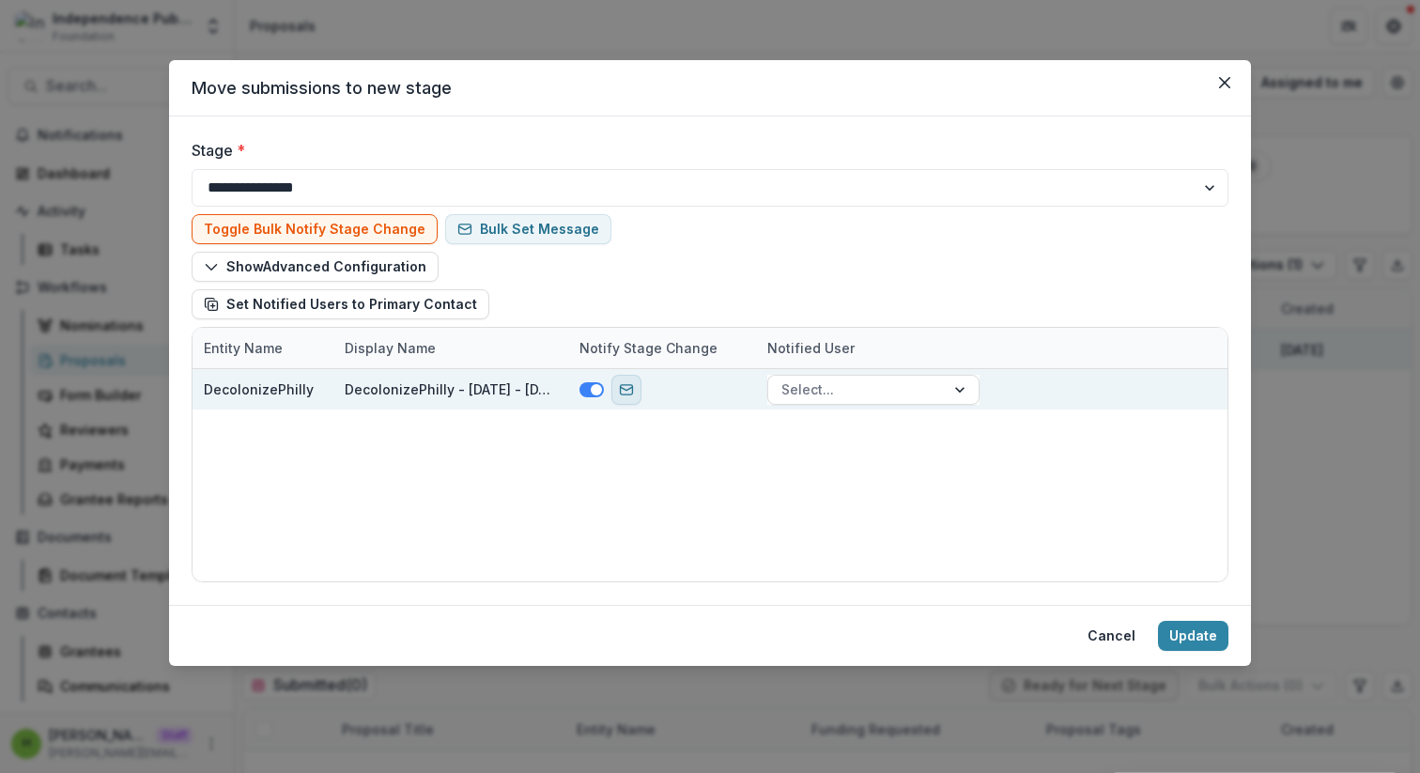
click at [625, 388] on icon "send-email" at bounding box center [626, 389] width 15 height 15
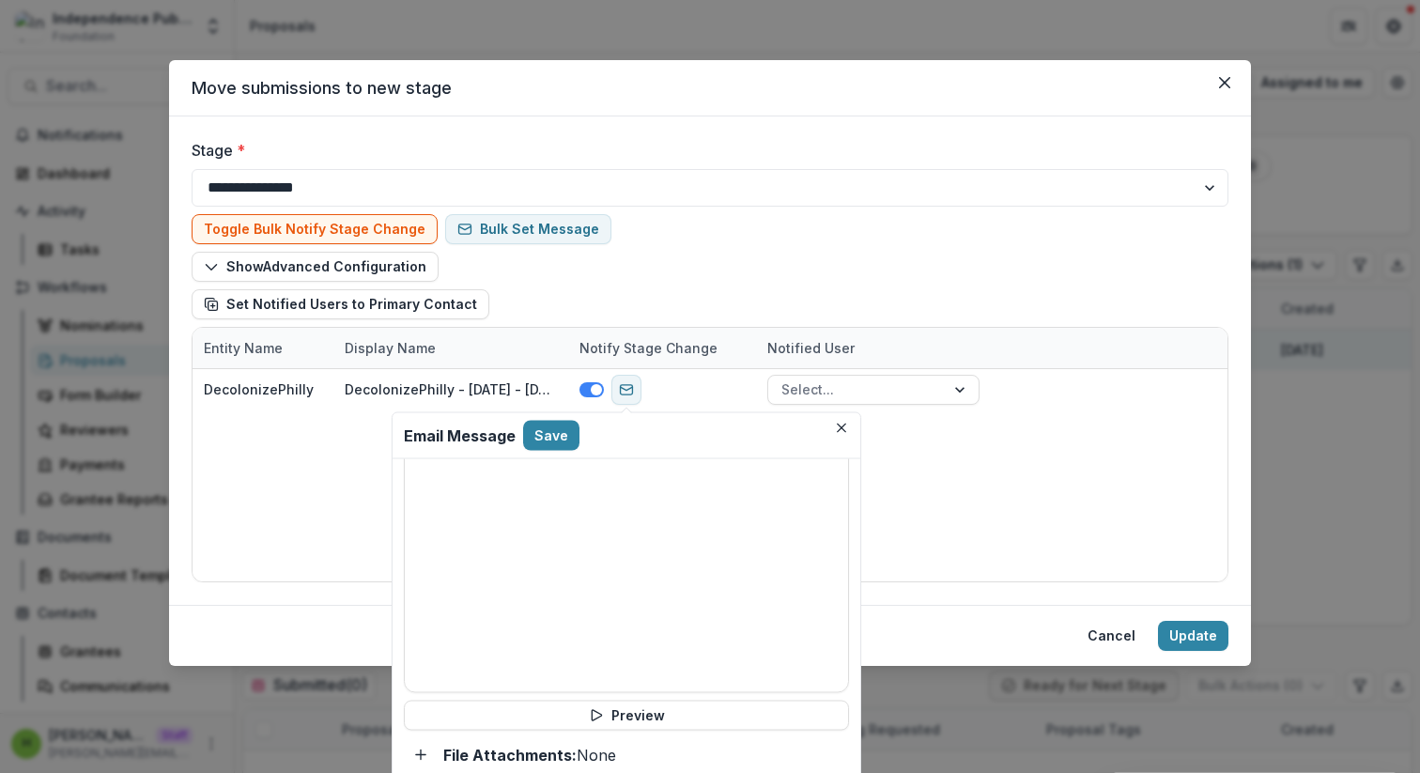
scroll to position [660, 23]
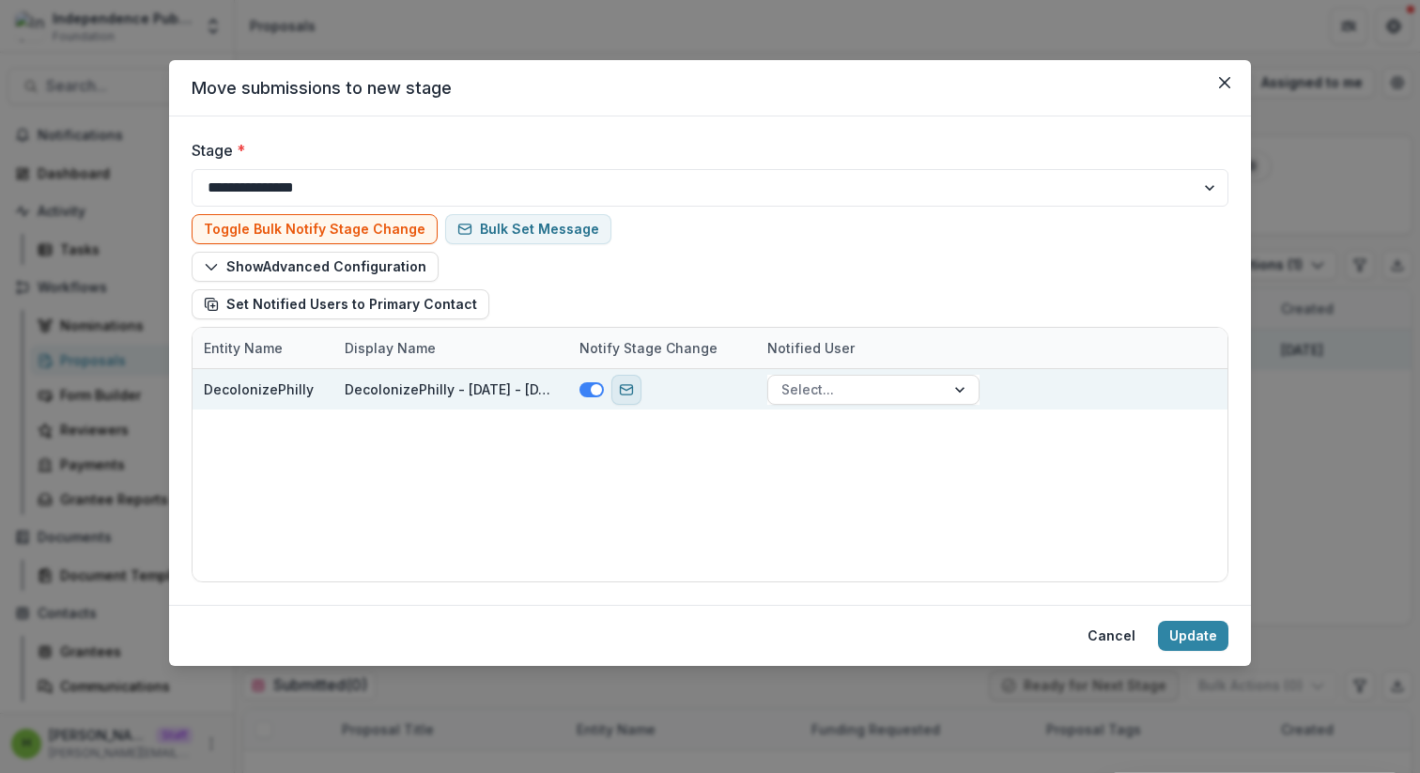
click at [629, 393] on rect "send-email" at bounding box center [627, 388] width 12 height 9
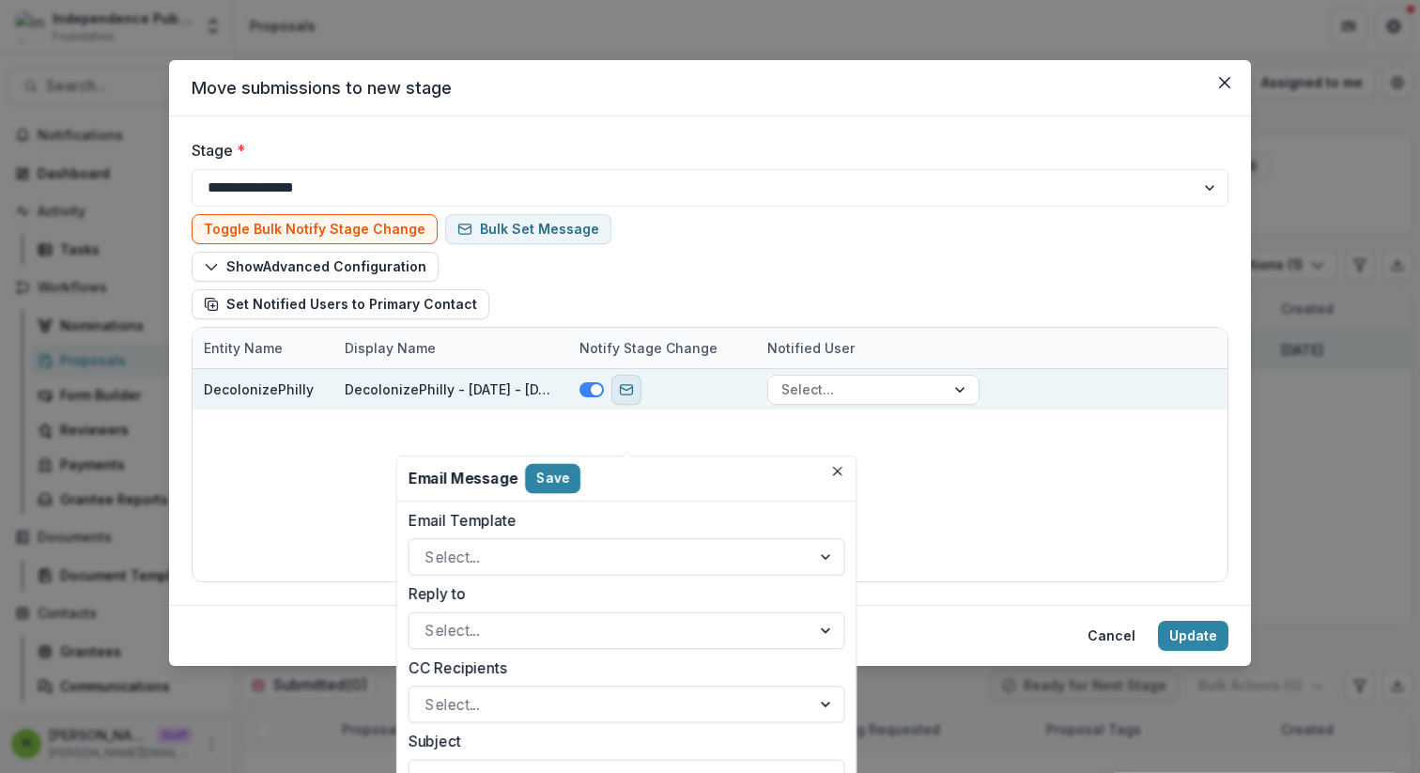
scroll to position [0, 0]
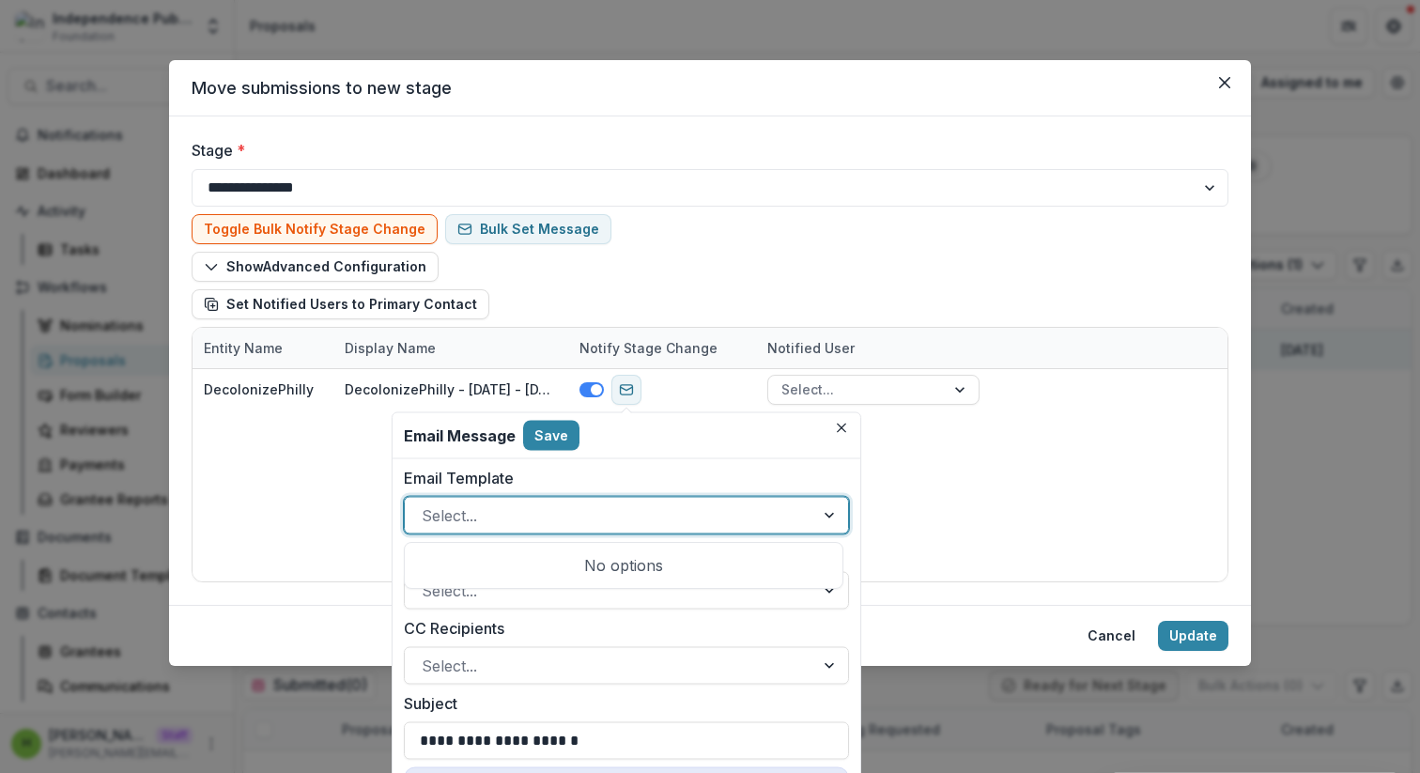
click at [585, 497] on div "Select..." at bounding box center [626, 516] width 445 height 38
click at [584, 497] on div "Select..." at bounding box center [626, 516] width 445 height 38
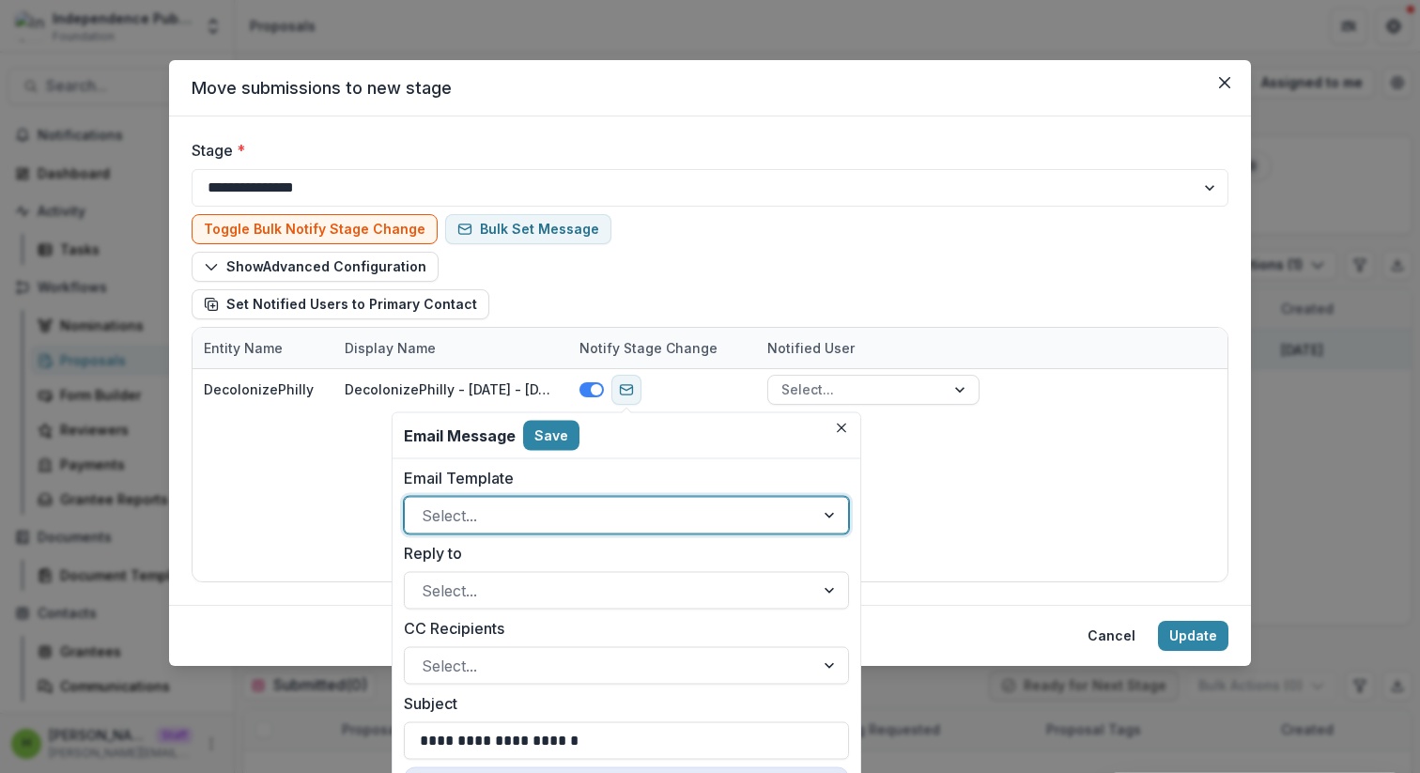
click at [584, 497] on div "Select..." at bounding box center [626, 516] width 445 height 38
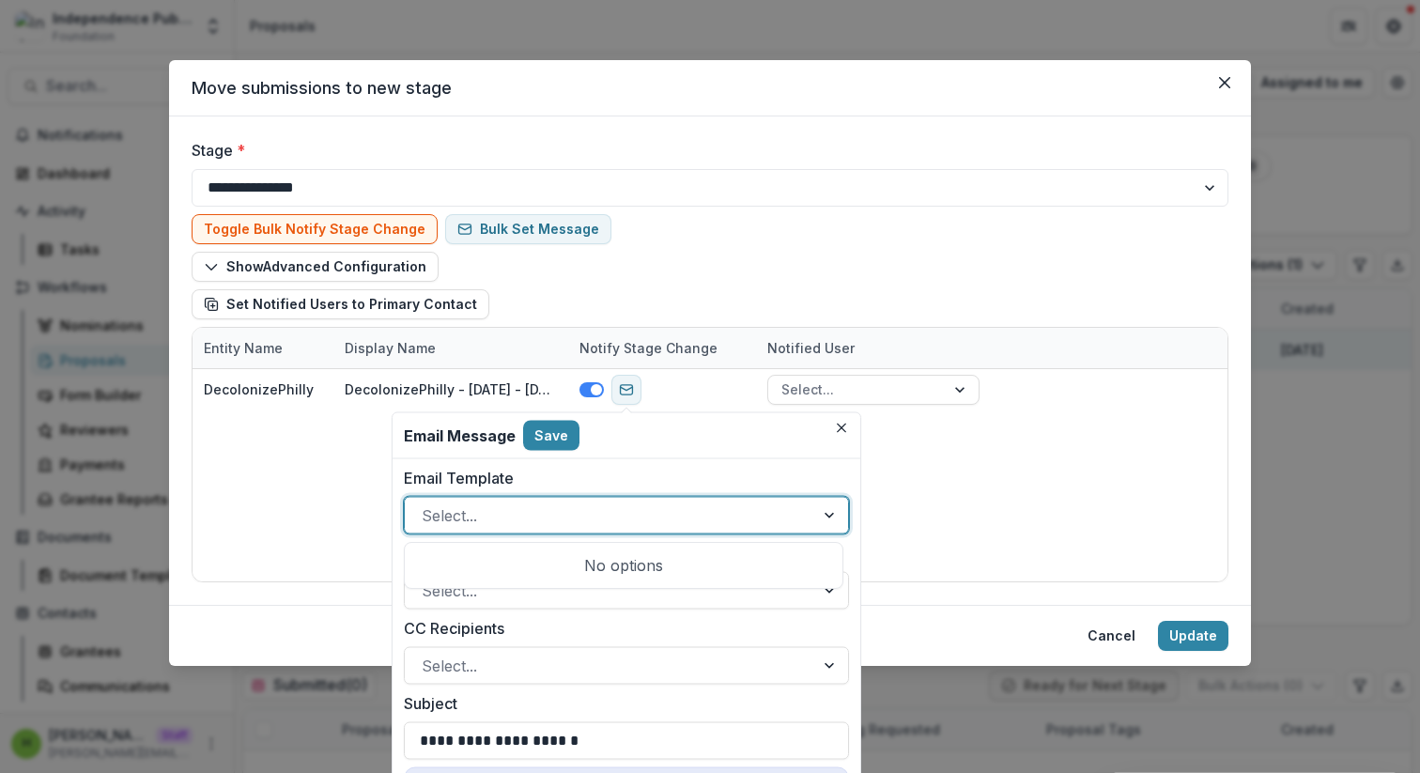
click at [584, 497] on div "Select..." at bounding box center [626, 516] width 445 height 38
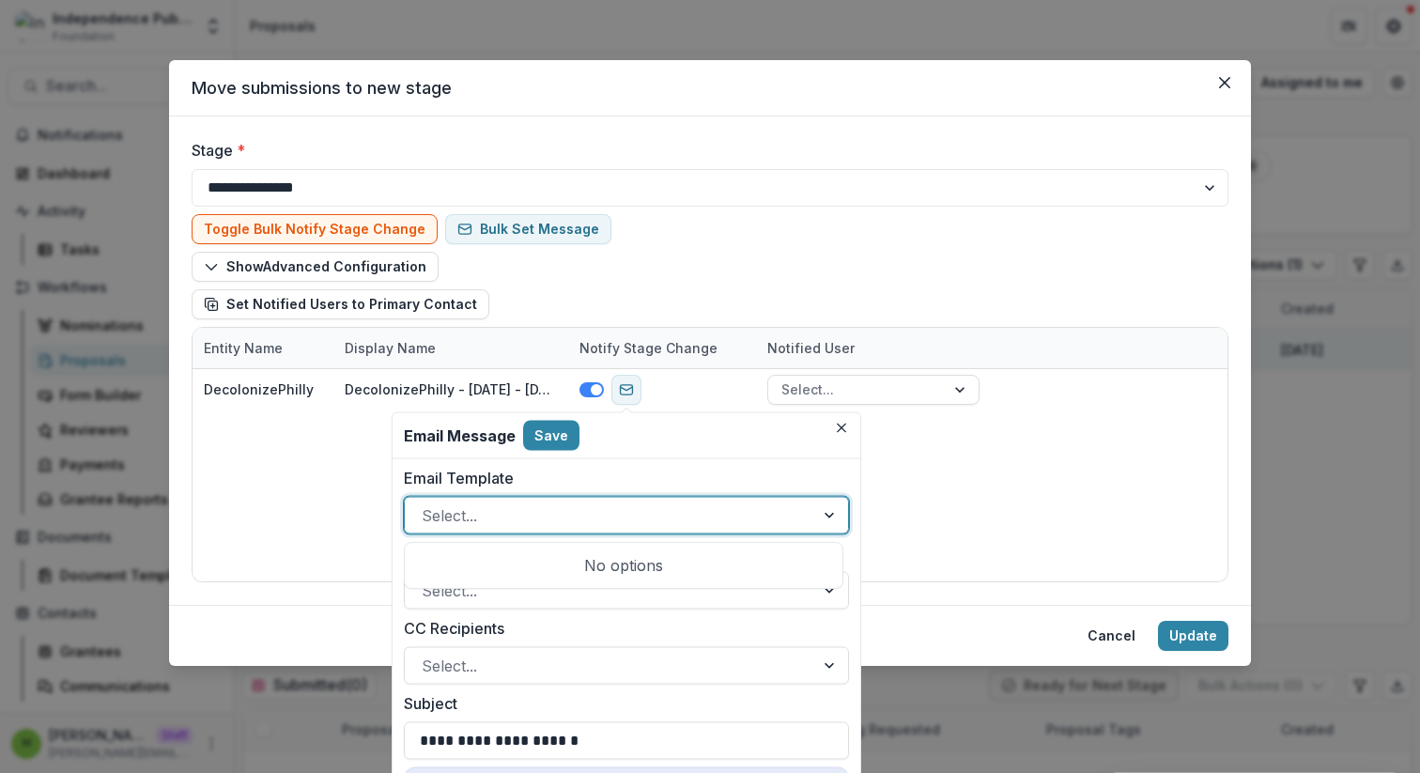
click at [584, 497] on div "Select..." at bounding box center [626, 516] width 445 height 38
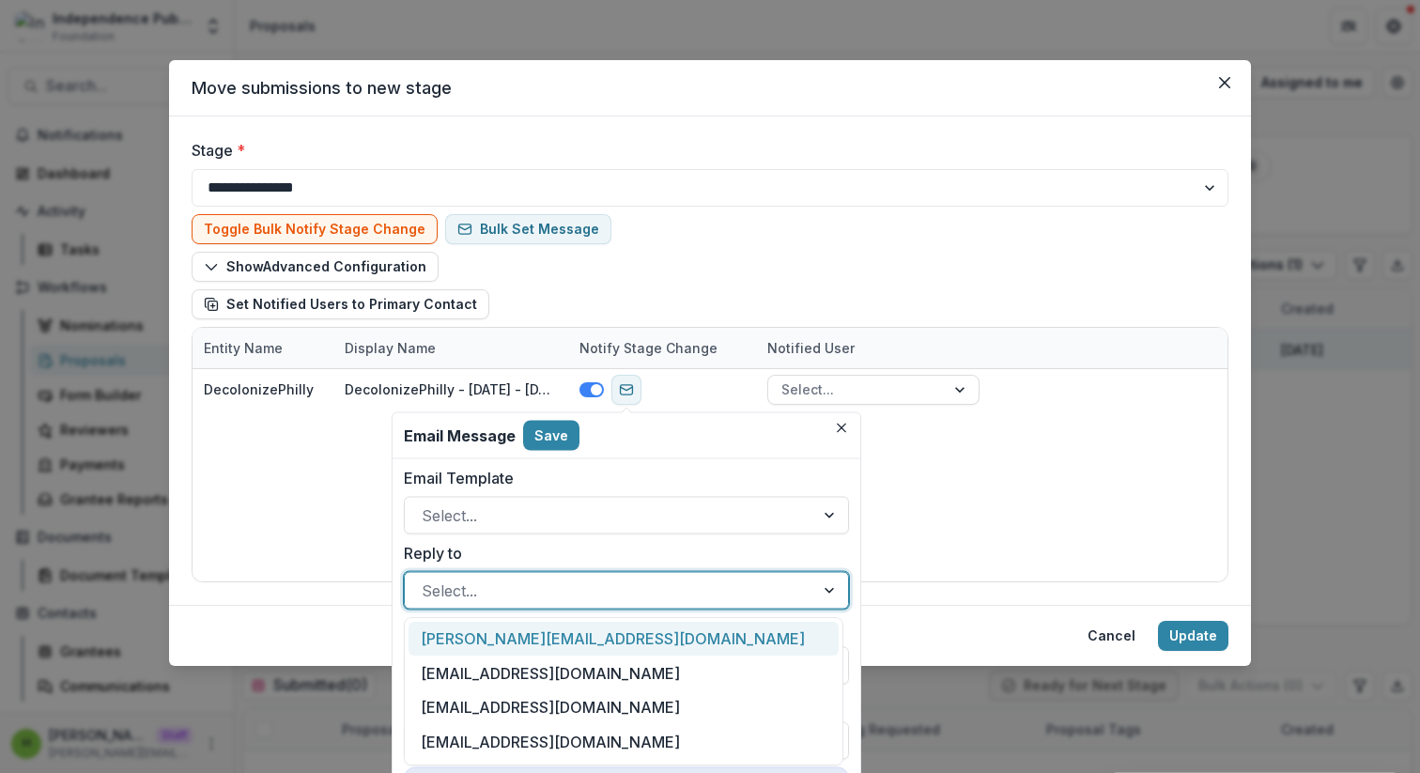
click at [586, 592] on div at bounding box center [610, 591] width 376 height 26
click at [582, 648] on div "molly@independencemedia.org" at bounding box center [624, 639] width 430 height 35
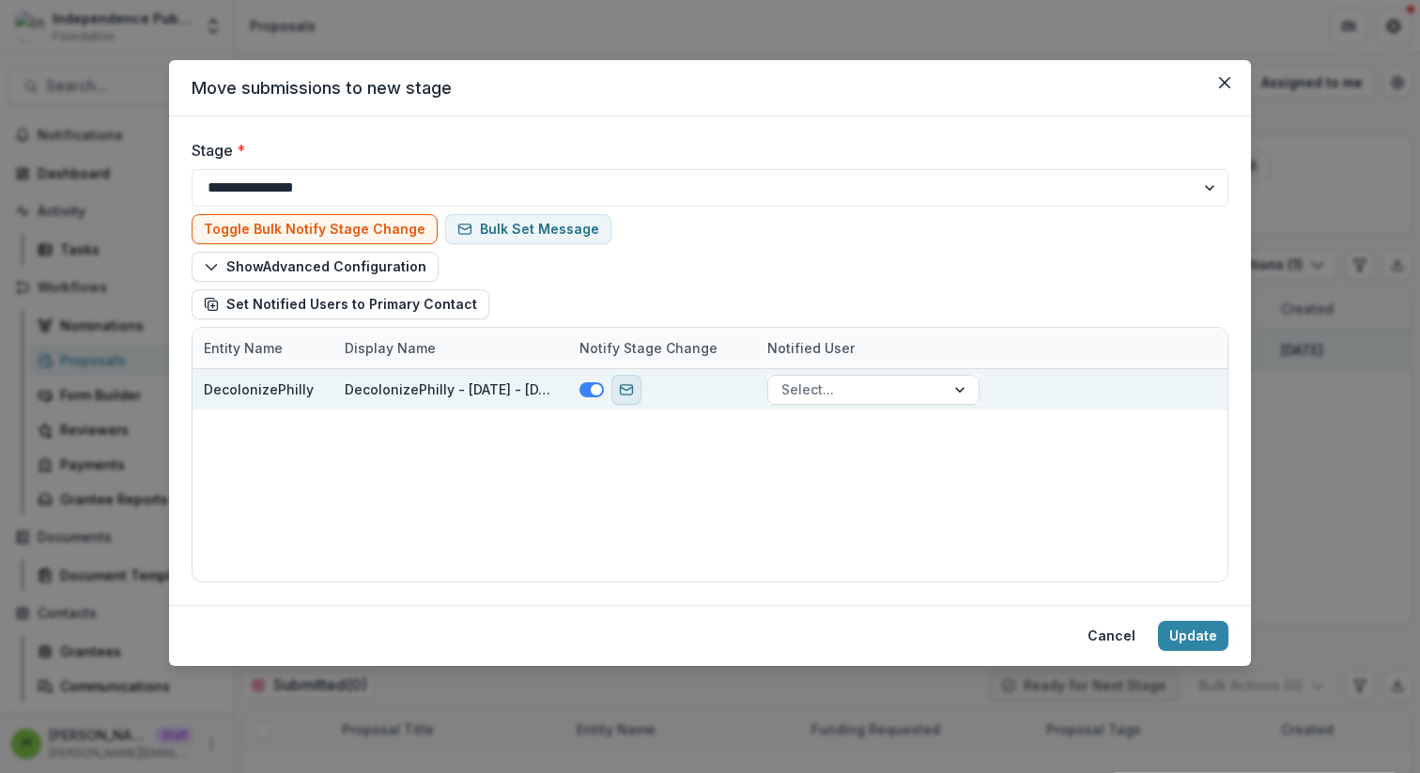
click at [633, 382] on icon "send-email" at bounding box center [626, 389] width 15 height 15
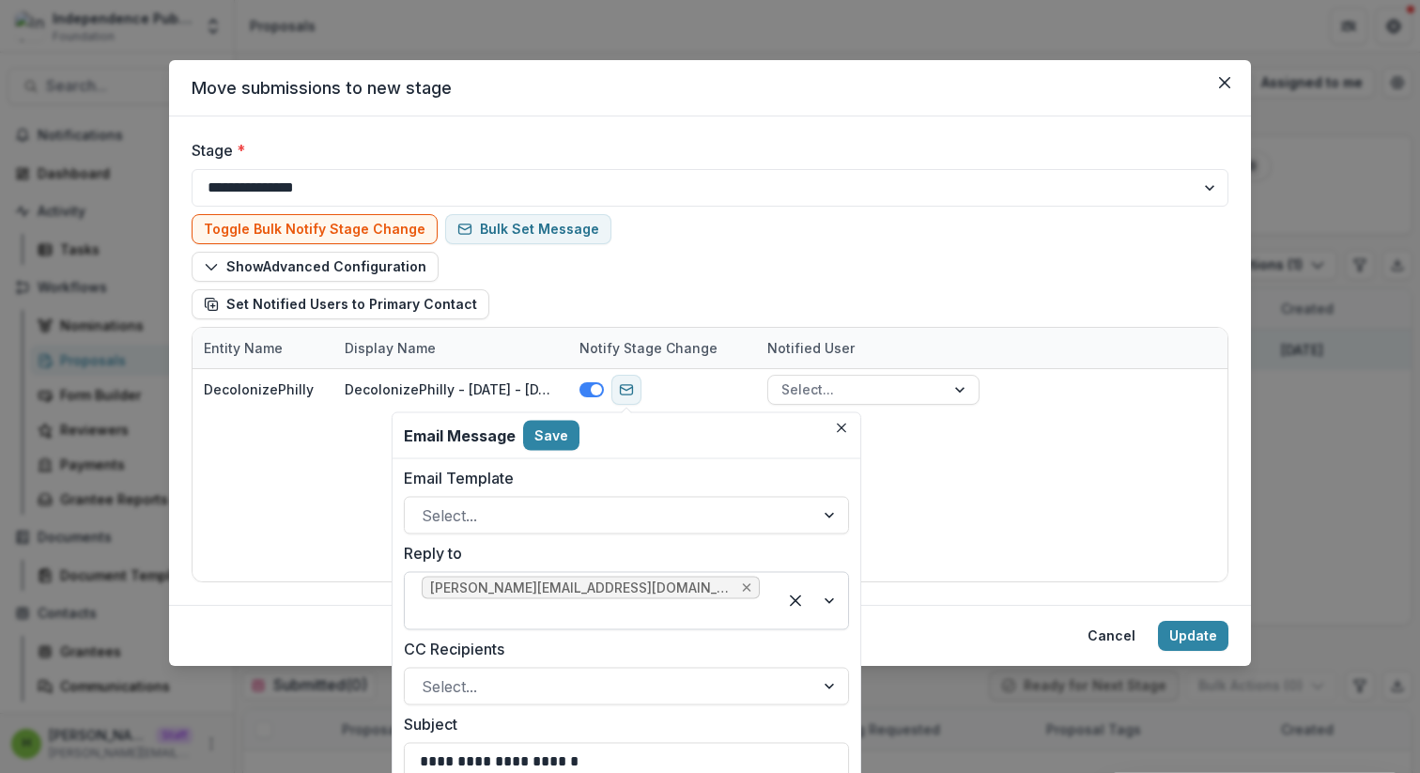
click at [743, 592] on icon "Remove molly@independencemedia.org" at bounding box center [747, 587] width 8 height 8
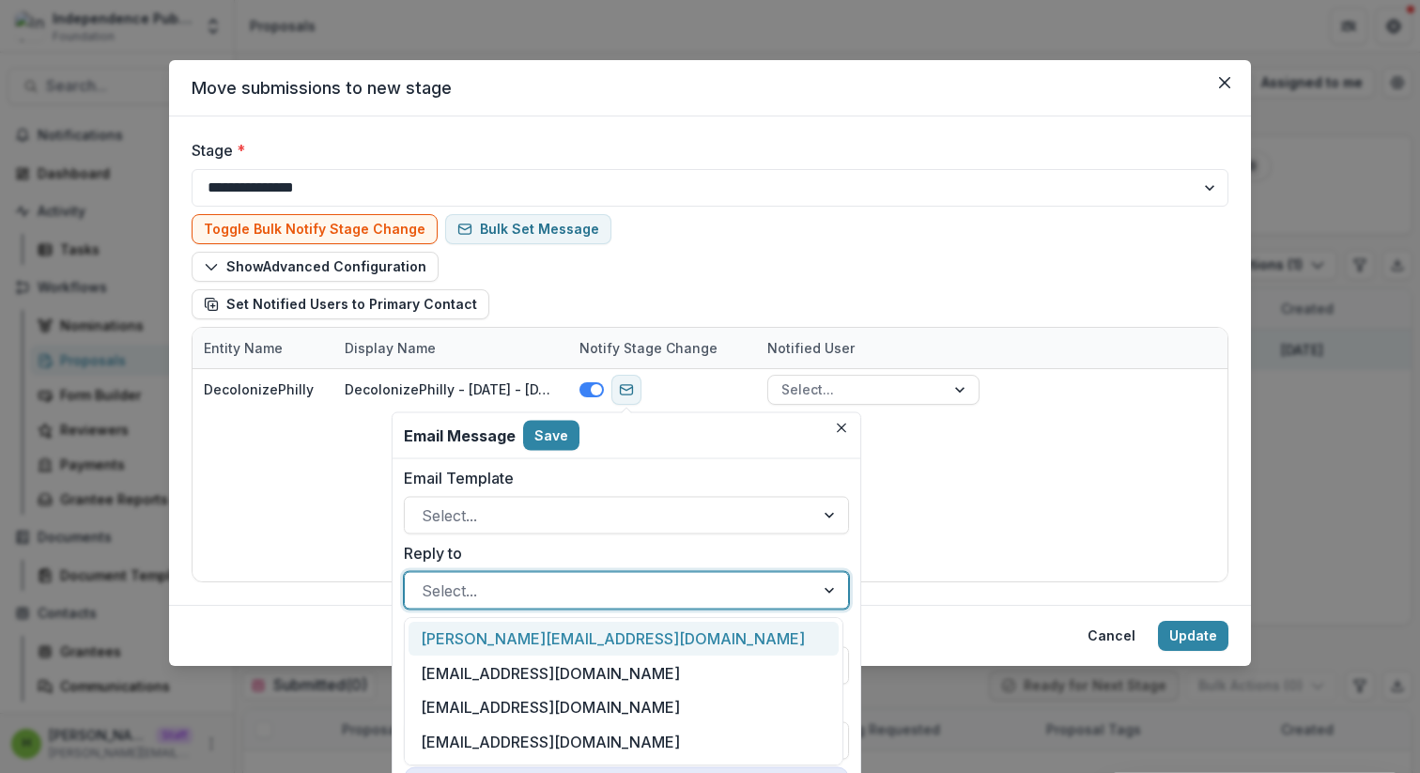
click at [716, 588] on div at bounding box center [610, 591] width 376 height 26
click at [683, 653] on div "molly@independencemedia.org" at bounding box center [624, 639] width 430 height 35
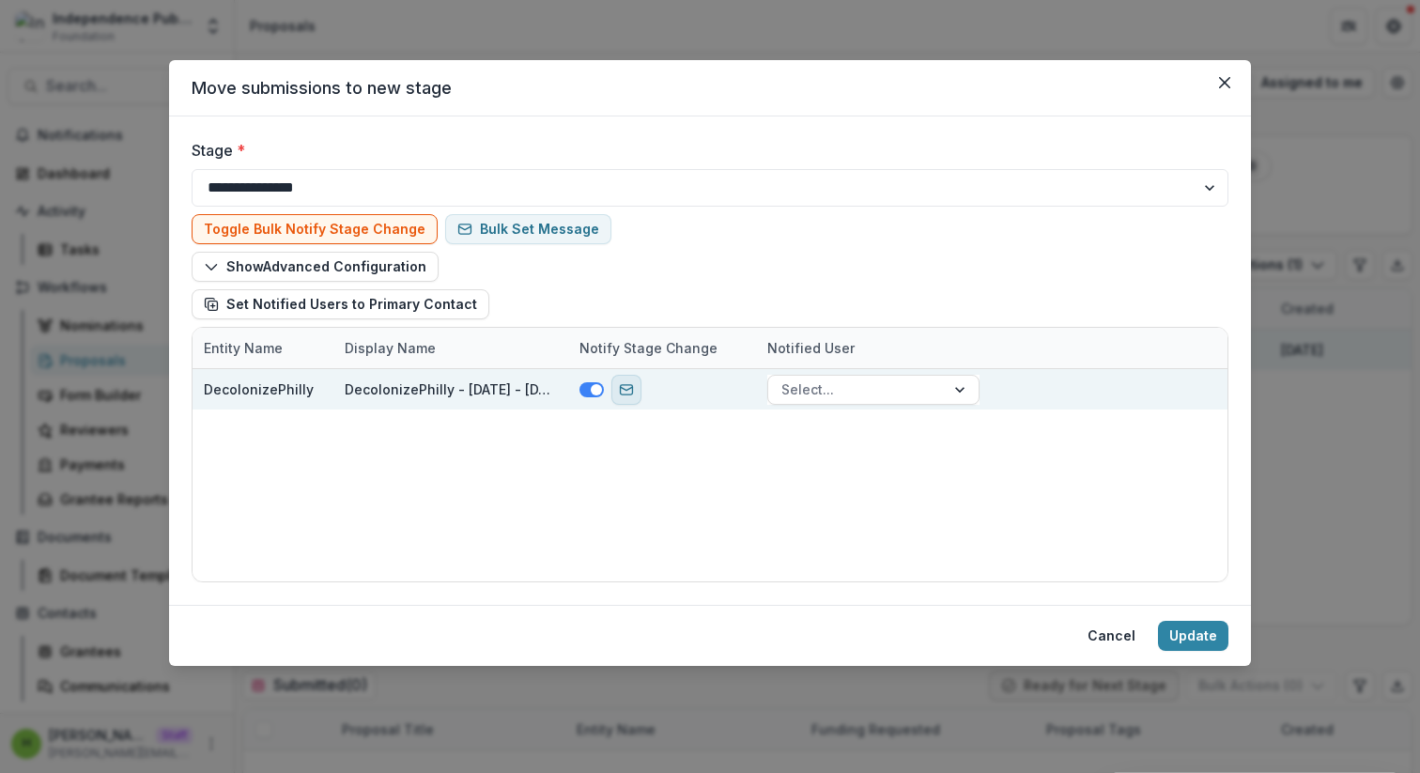
click at [627, 384] on rect "send-email" at bounding box center [627, 388] width 12 height 9
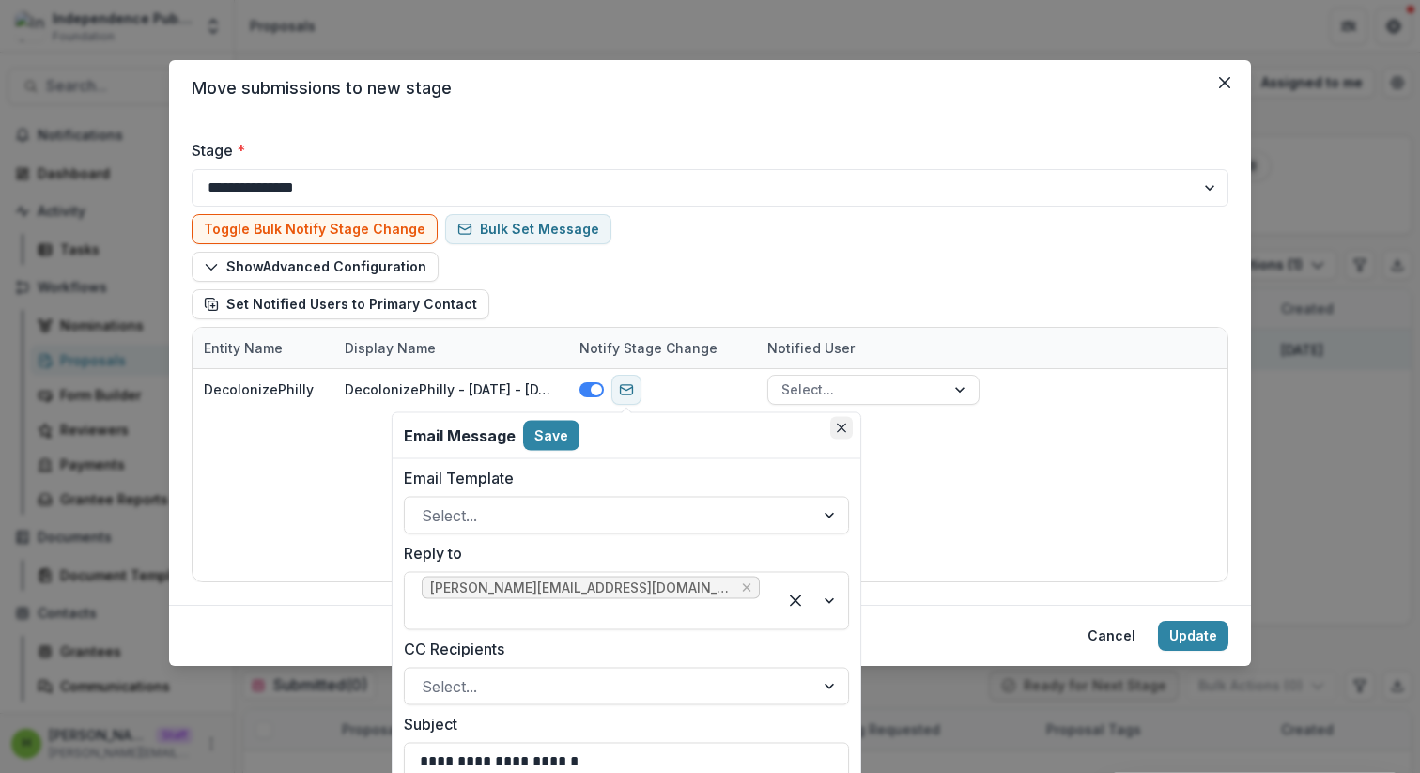
click at [843, 426] on icon "Close" at bounding box center [841, 428] width 9 height 9
